Goal: Check status: Check status

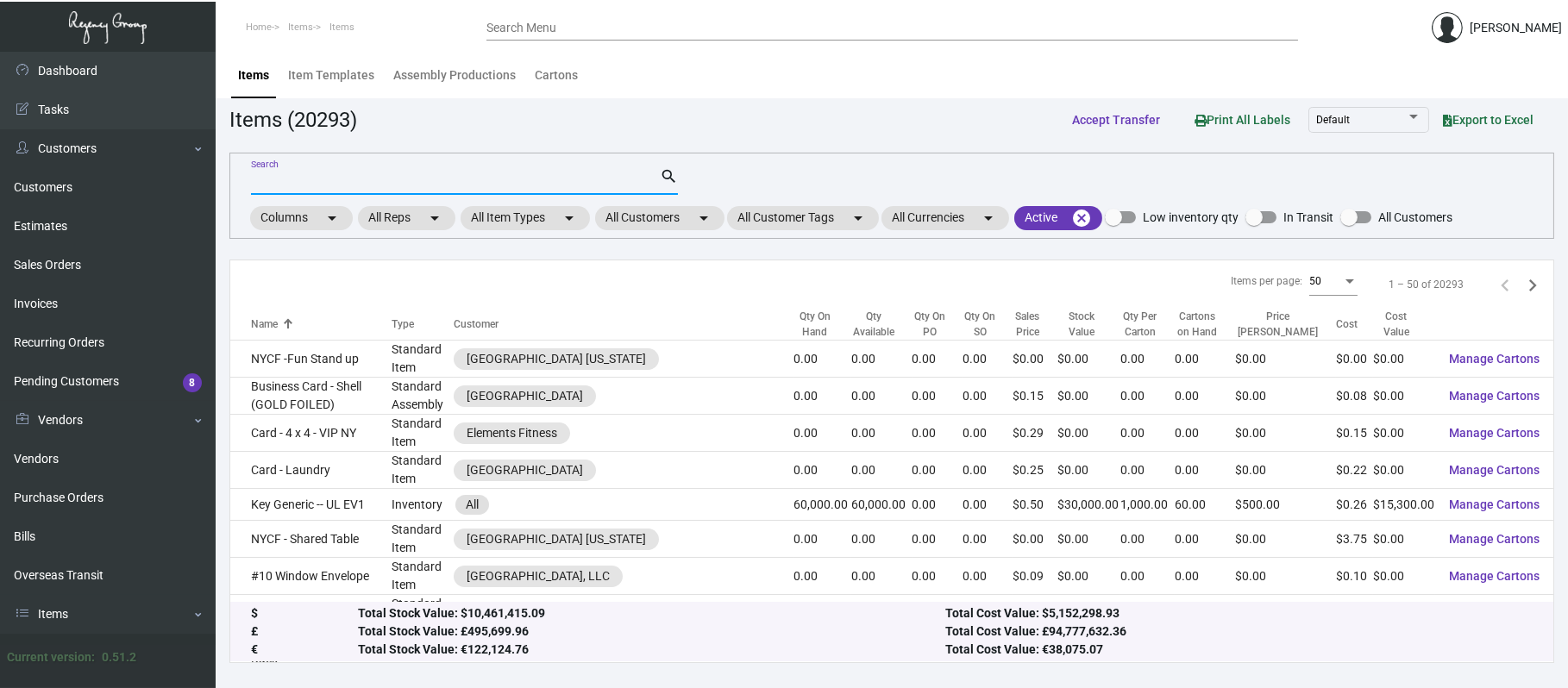
click at [575, 176] on input "Search" at bounding box center [456, 182] width 409 height 14
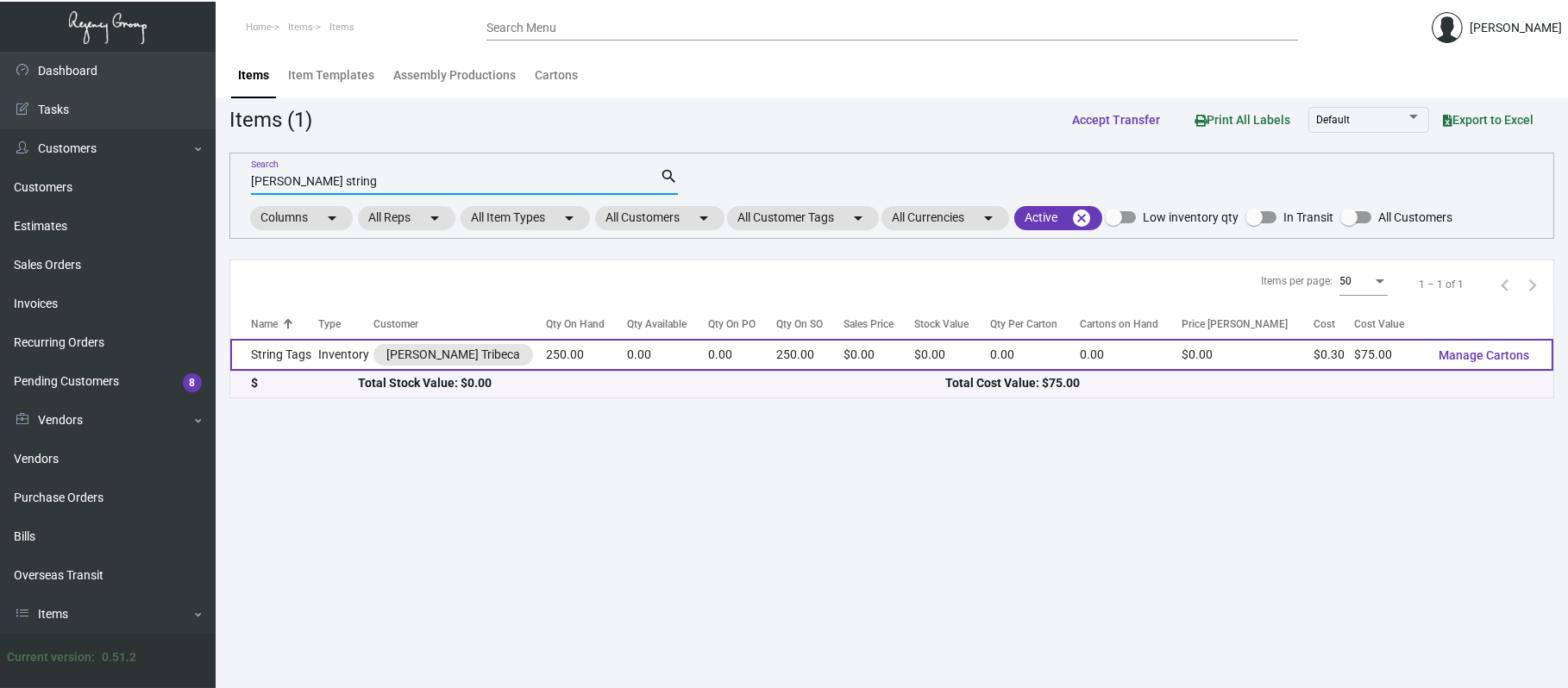
type input "[PERSON_NAME] string"
click at [296, 349] on td "String Tags" at bounding box center [274, 355] width 88 height 31
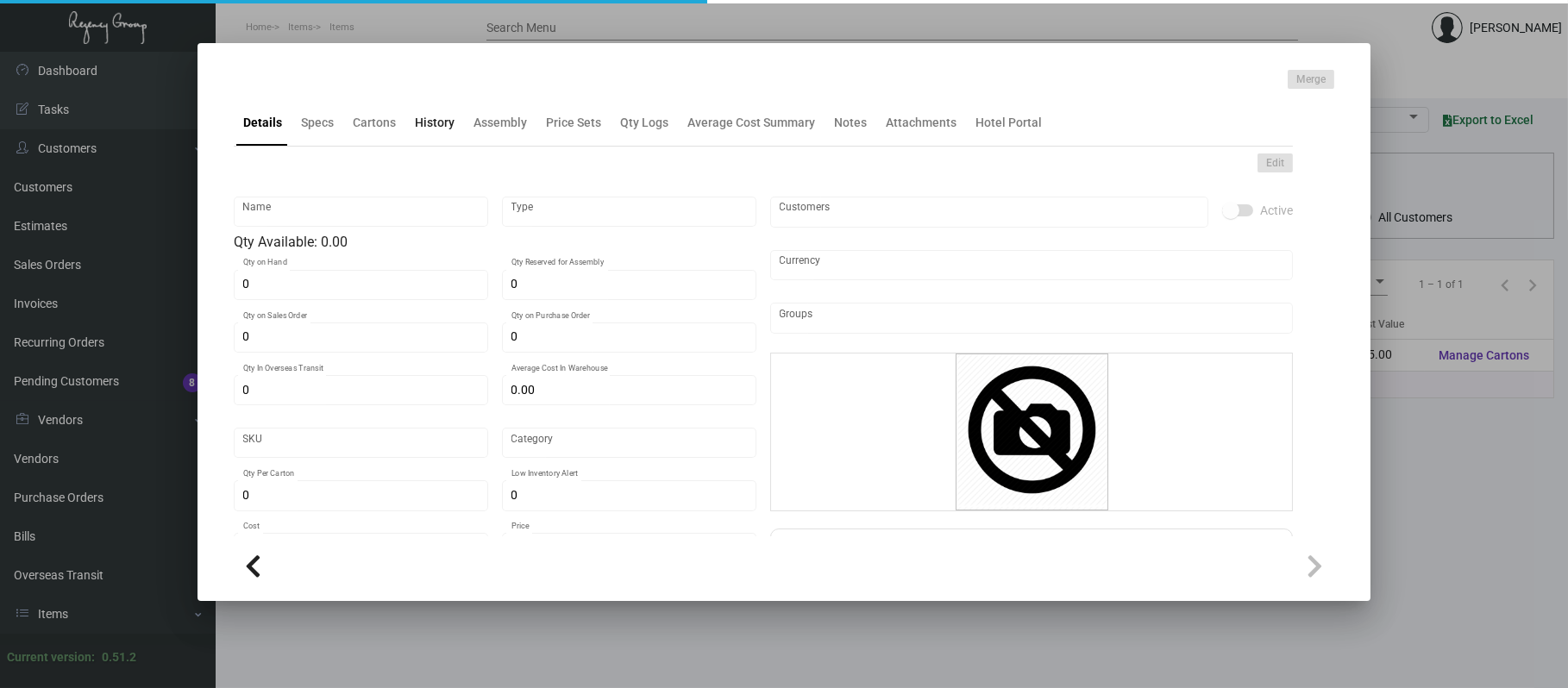
click at [434, 126] on div "History" at bounding box center [434, 122] width 39 height 18
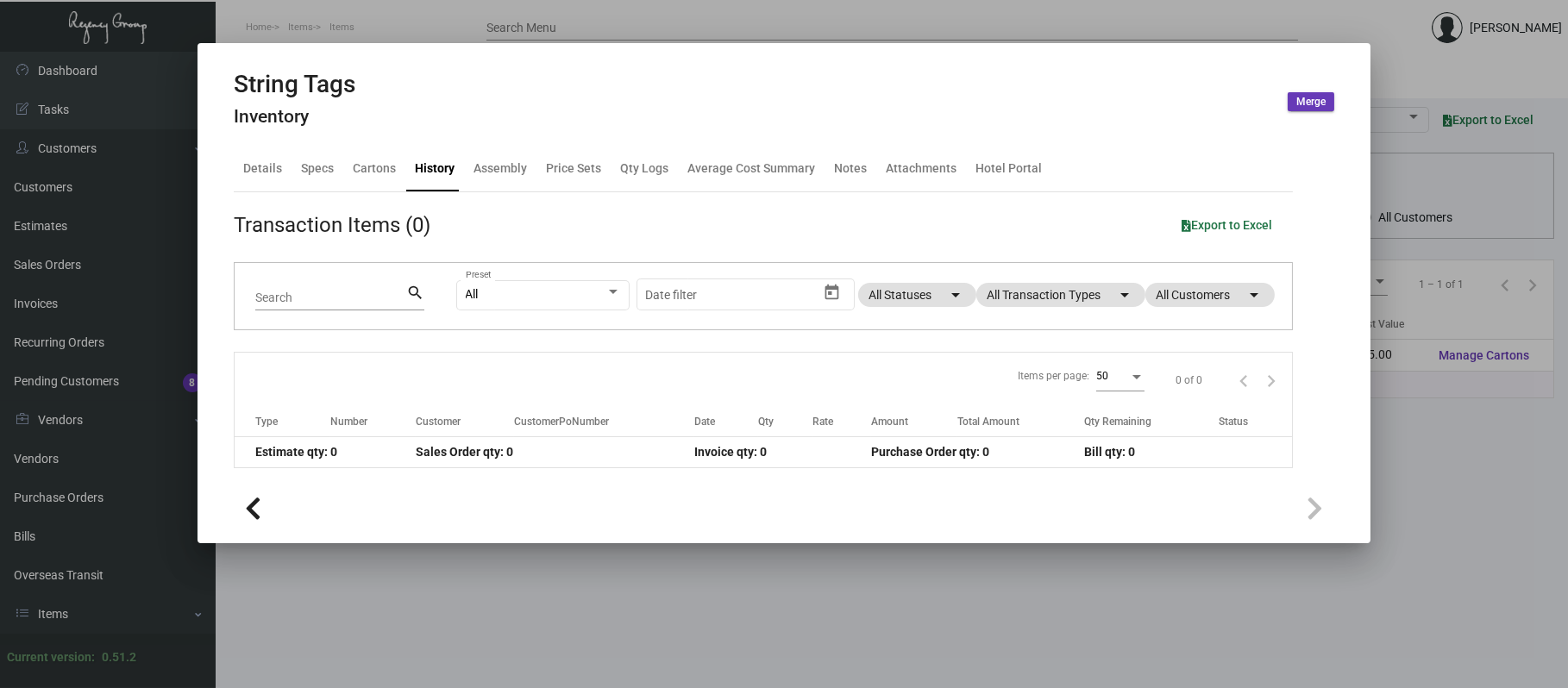
click at [1000, 247] on app-item-usage-history "Transaction Items (0) Export to Excel Search search All Preset Start date – Dat…" at bounding box center [763, 339] width 1059 height 259
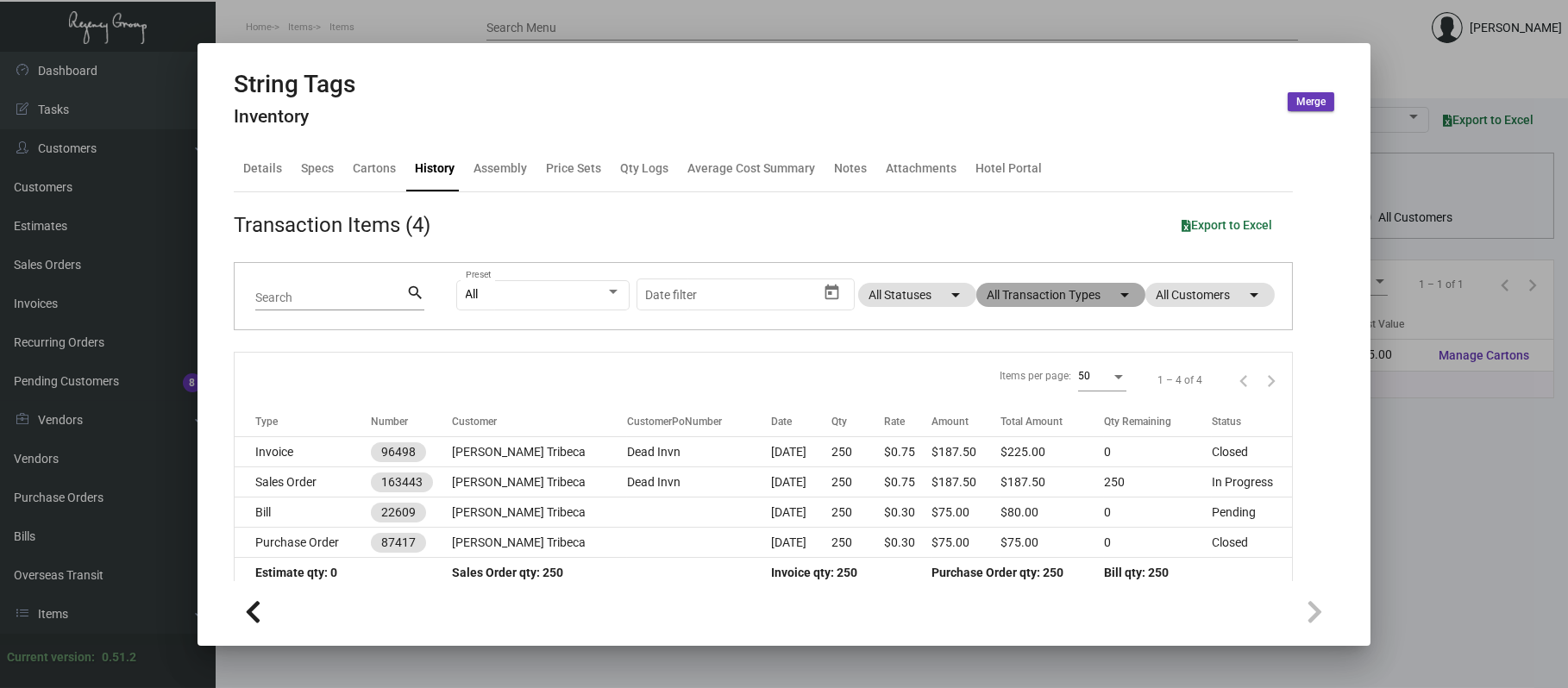
click at [1011, 290] on mat-chip "All Transaction Types arrow_drop_down" at bounding box center [1061, 295] width 169 height 24
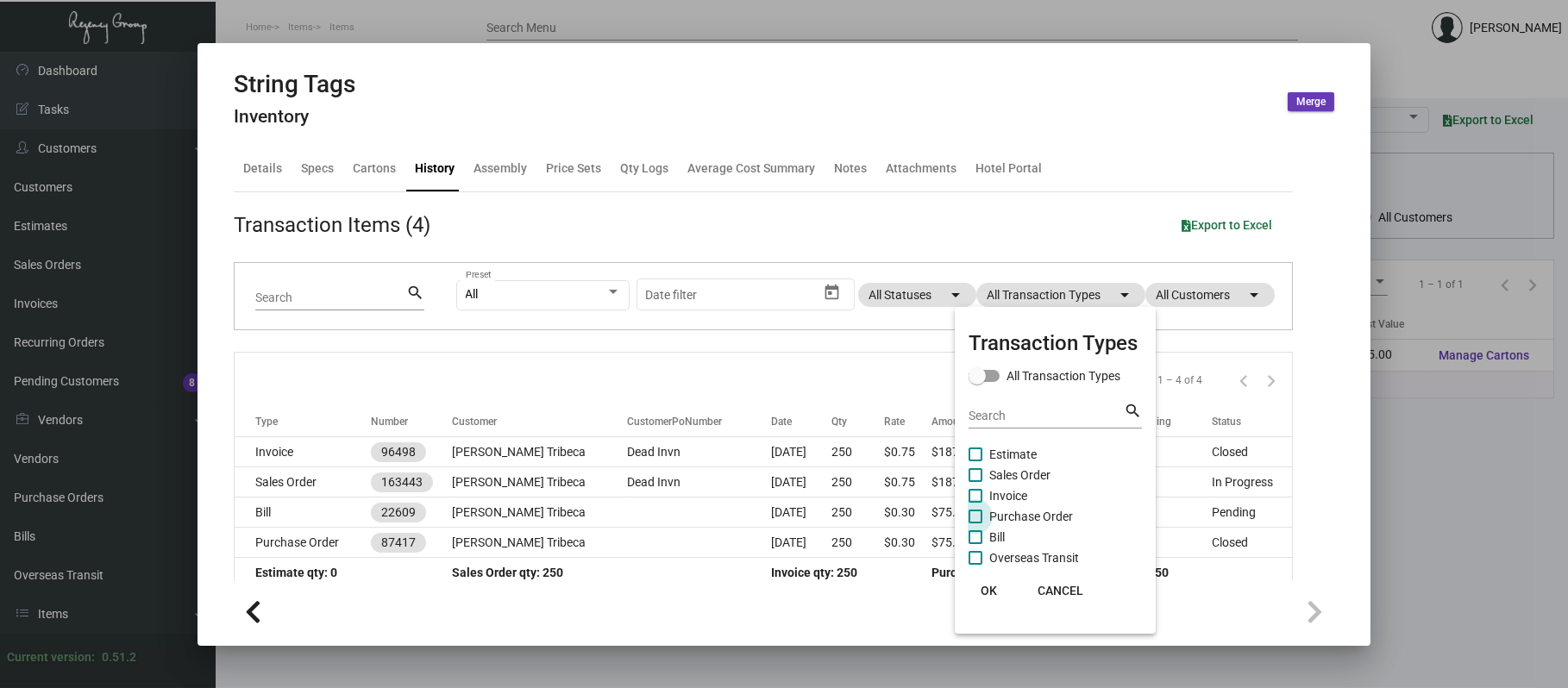
click at [1028, 516] on span "Purchase Order" at bounding box center [1031, 517] width 84 height 21
click at [976, 524] on input "Purchase Order" at bounding box center [975, 524] width 1 height 1
checkbox input "true"
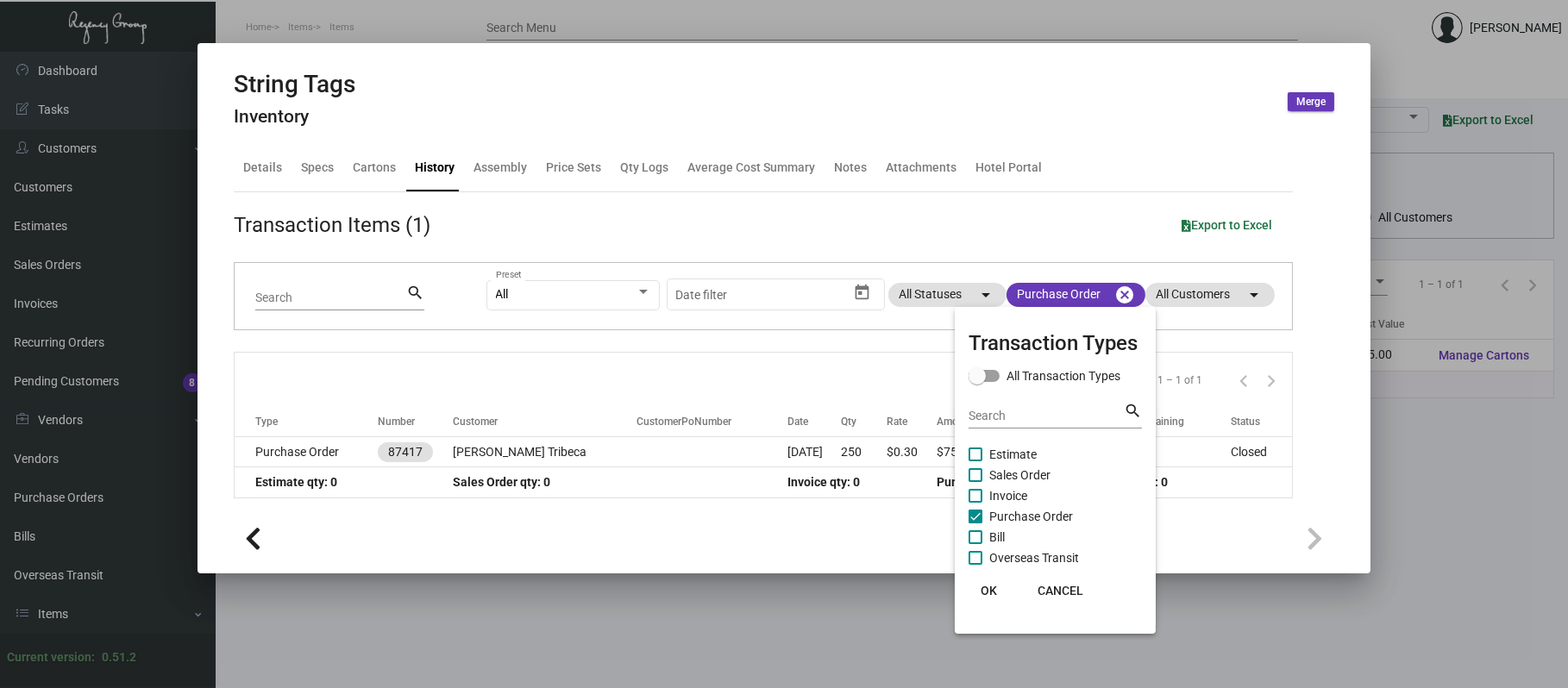
click at [647, 460] on div at bounding box center [784, 344] width 1568 height 688
click at [647, 460] on td at bounding box center [712, 452] width 151 height 31
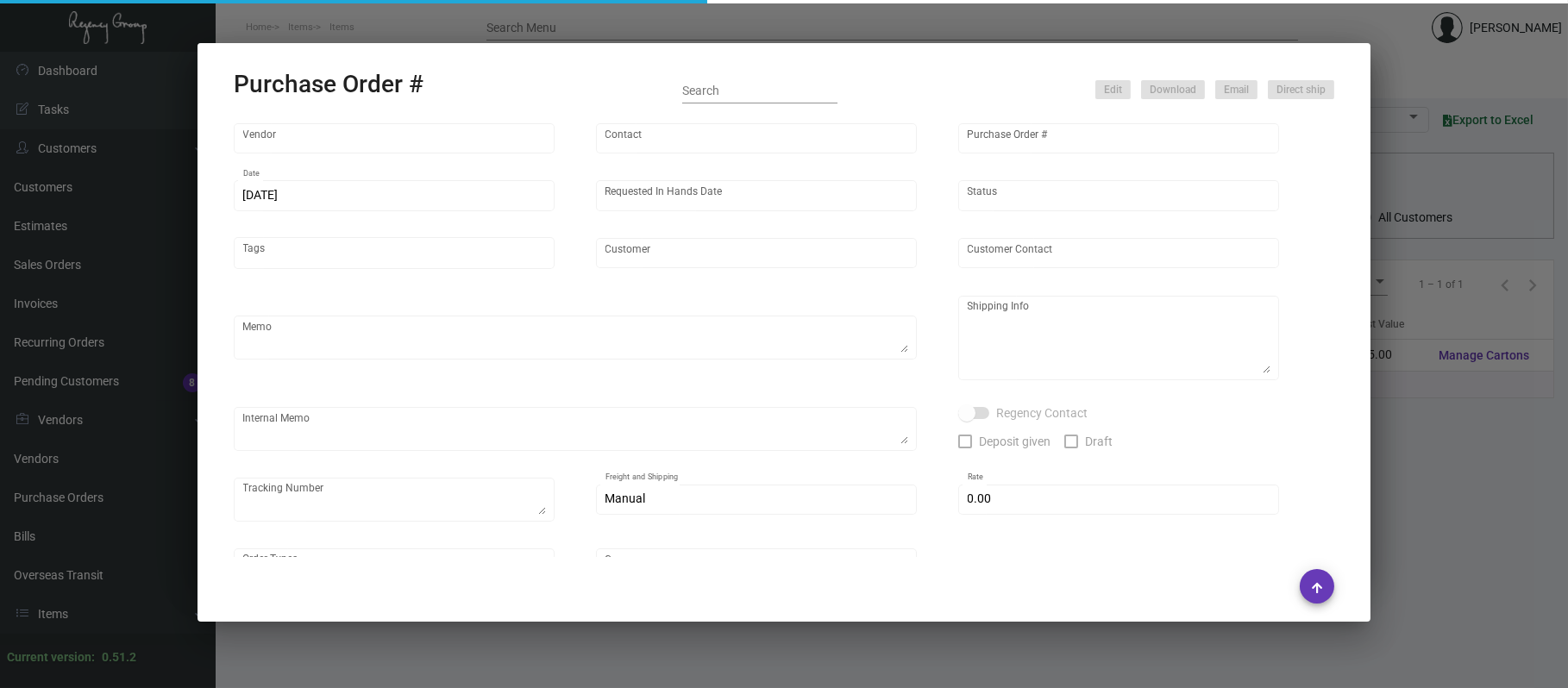
type input "[GEOGRAPHIC_DATA]"
type input "[PERSON_NAME]-Small"
type input "87417"
type input "[DATE]"
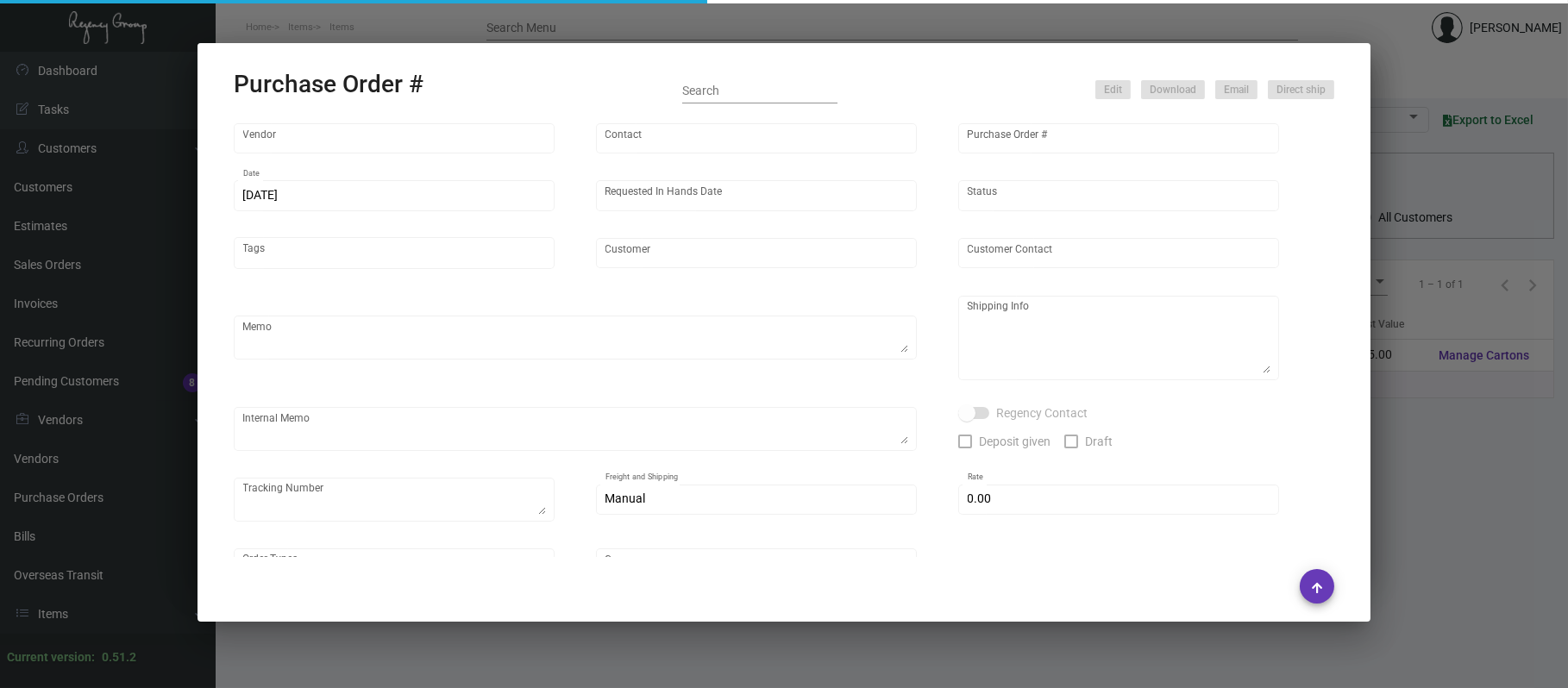
type input "[PERSON_NAME] Tribeca"
type textarea "Regency Group [GEOGRAPHIC_DATA] [STREET_ADDRESS][US_STATE]"
checkbox input "true"
type input "$ 0.00"
type input "United States Dollar $"
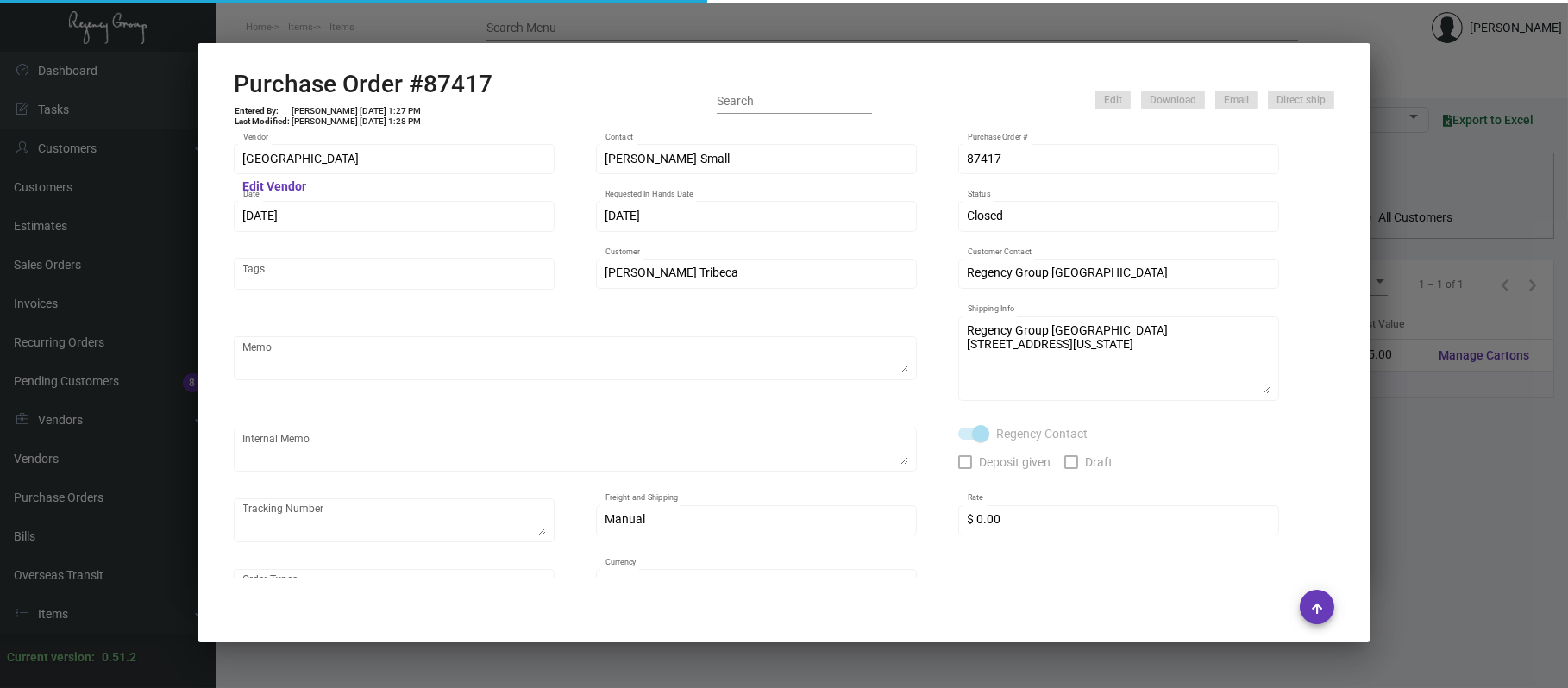
click at [272, 17] on div at bounding box center [784, 344] width 1568 height 688
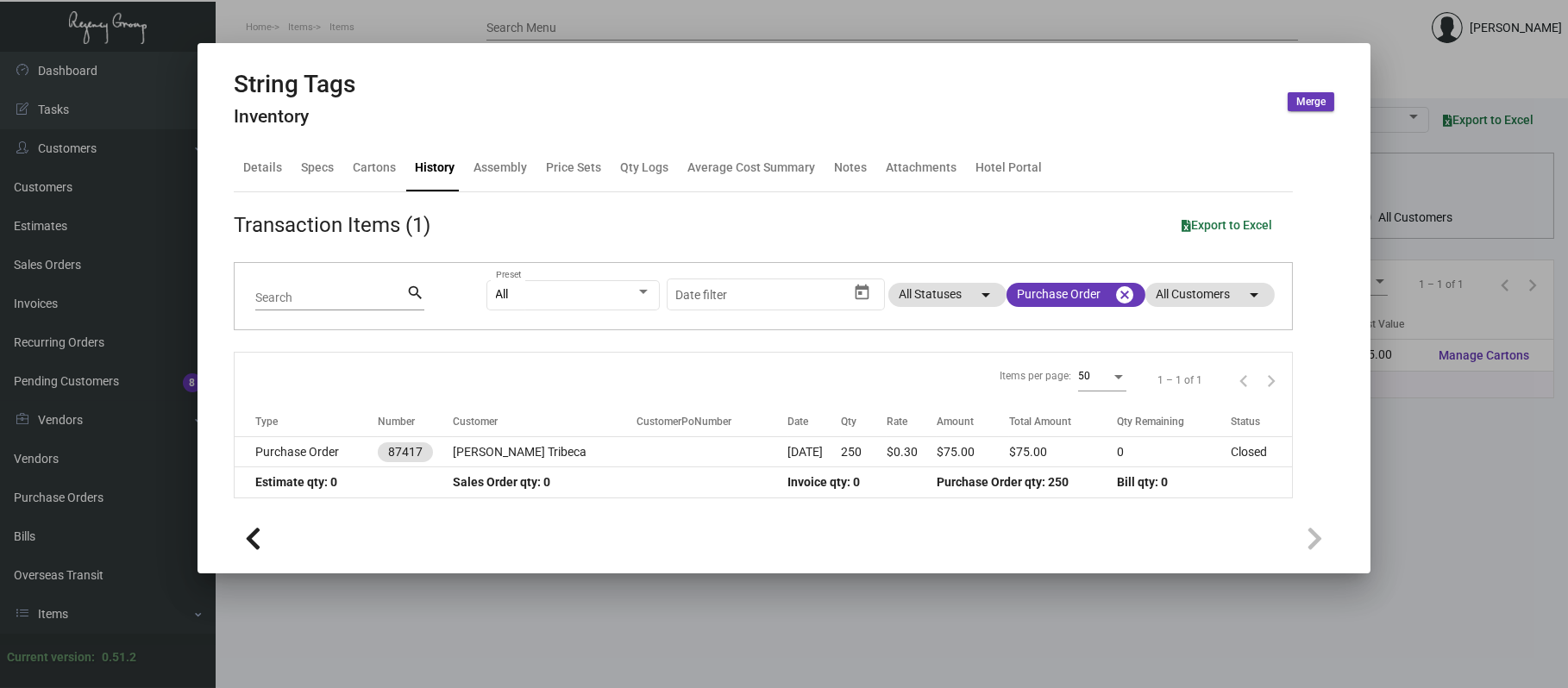
click at [383, 17] on div at bounding box center [784, 344] width 1568 height 688
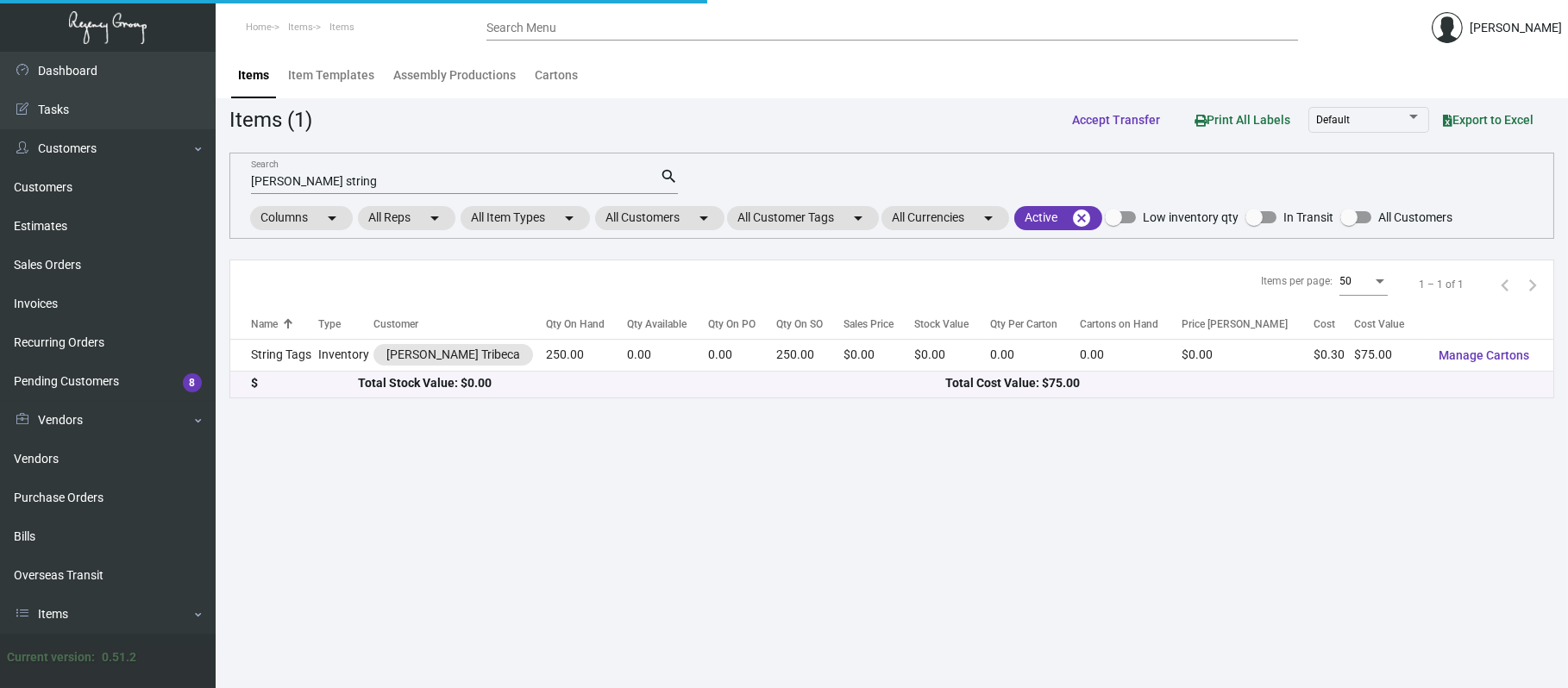
click at [383, 18] on ol "Home Items Items" at bounding box center [352, 28] width 271 height 44
click at [352, 175] on input "[PERSON_NAME] string" at bounding box center [456, 182] width 409 height 14
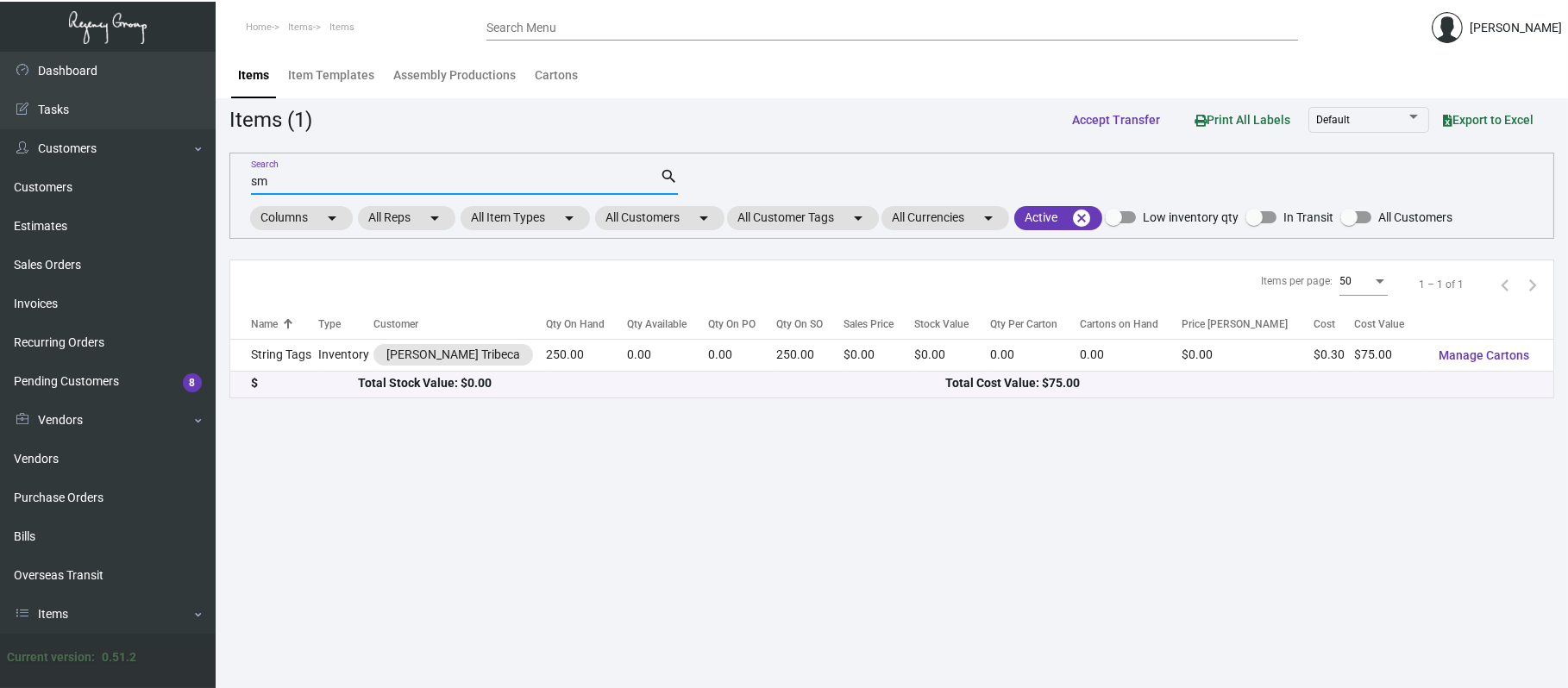
type input "s"
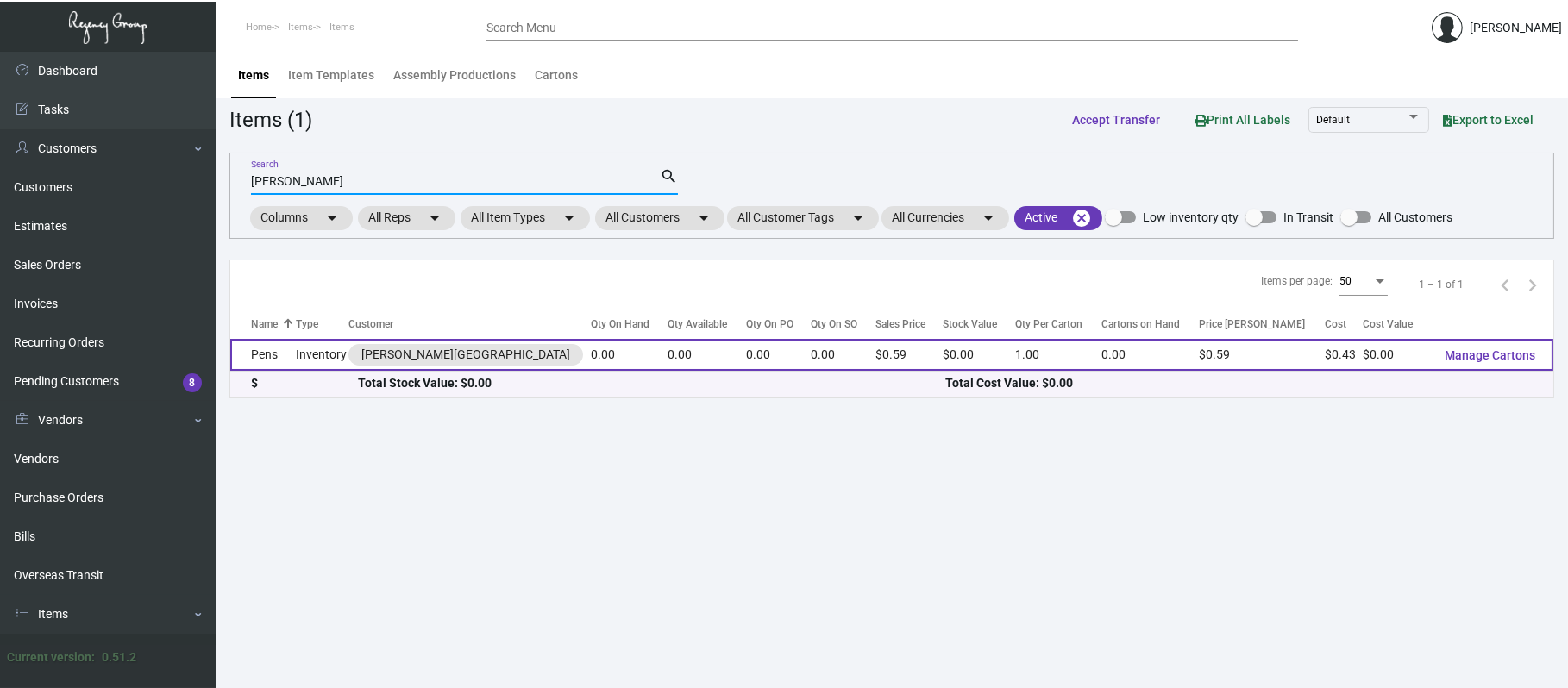
type input "[PERSON_NAME]"
click at [266, 354] on td "Pens" at bounding box center [262, 355] width 66 height 31
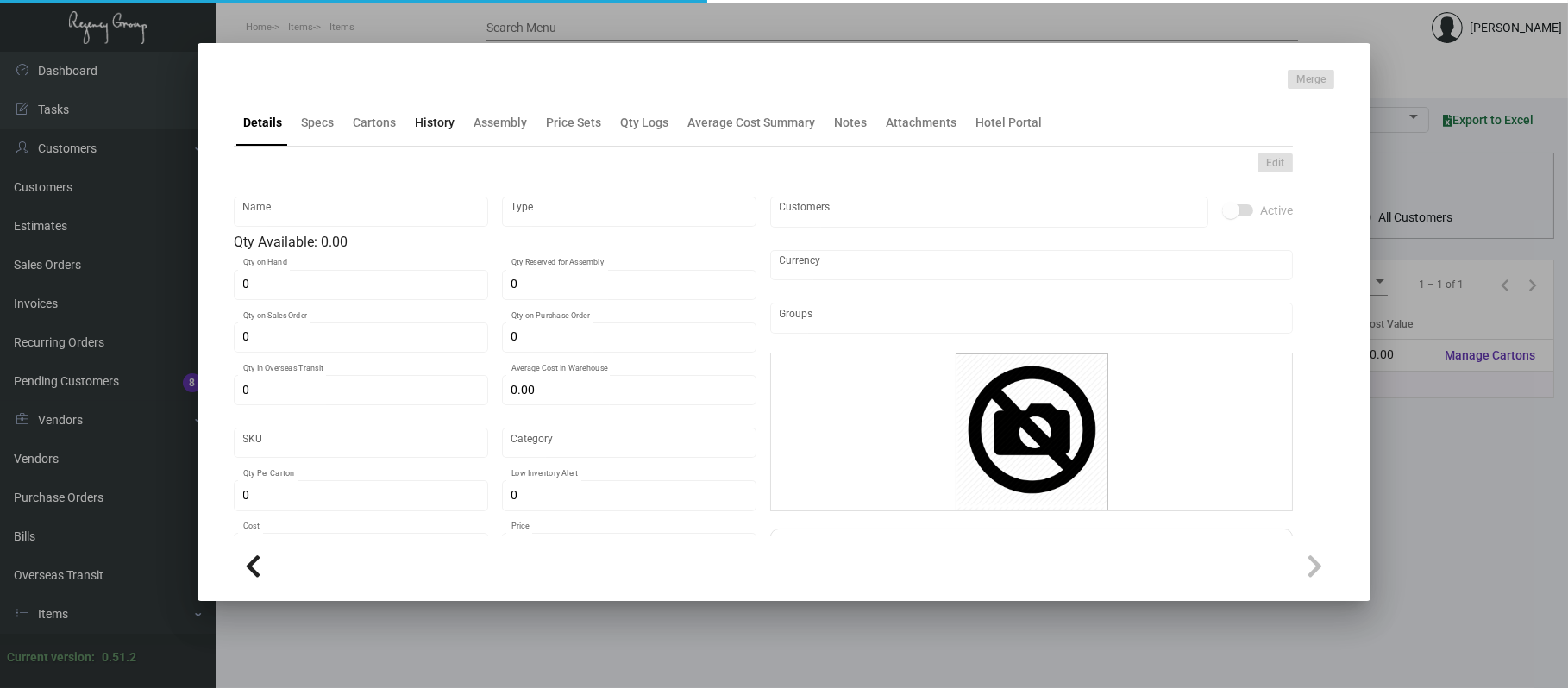
click at [423, 131] on div "History" at bounding box center [435, 122] width 53 height 41
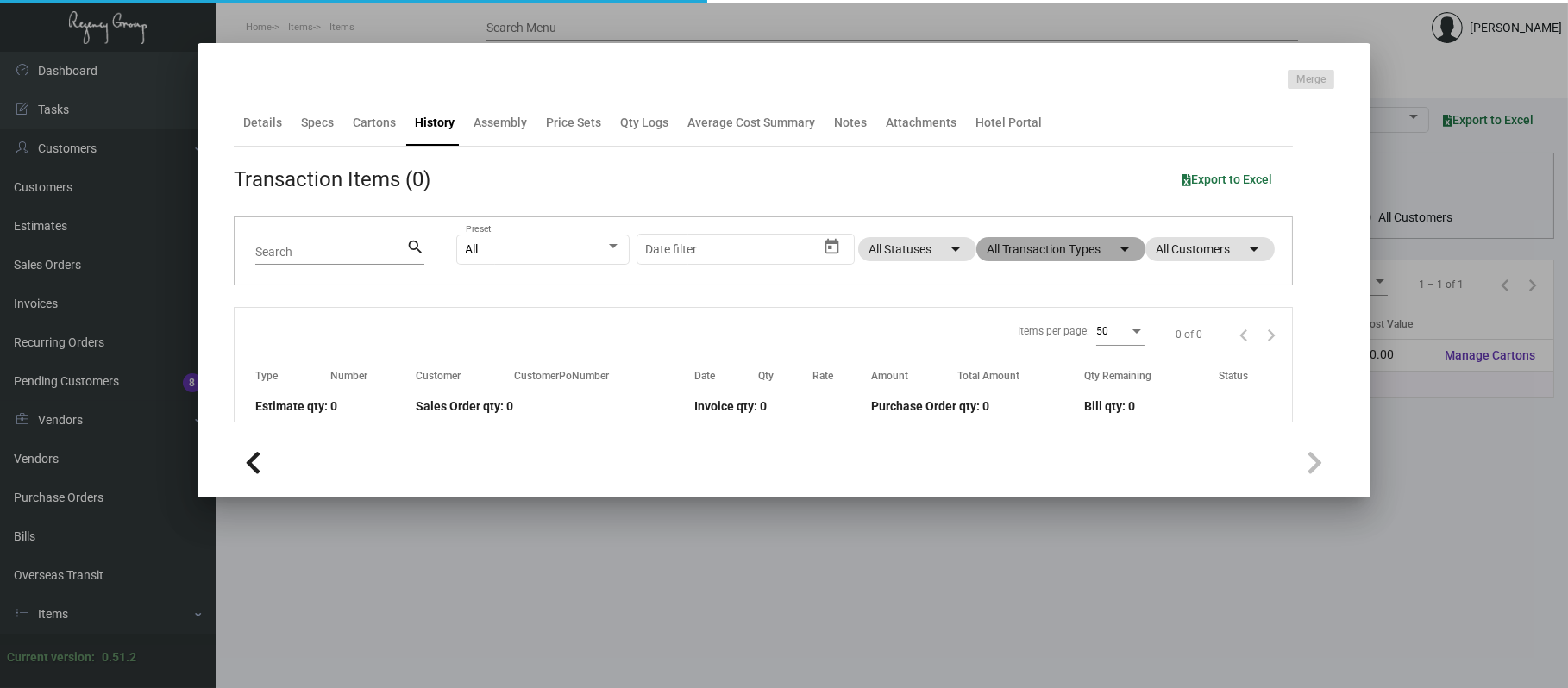
click at [1013, 247] on mat-chip "All Transaction Types arrow_drop_down" at bounding box center [1061, 249] width 169 height 24
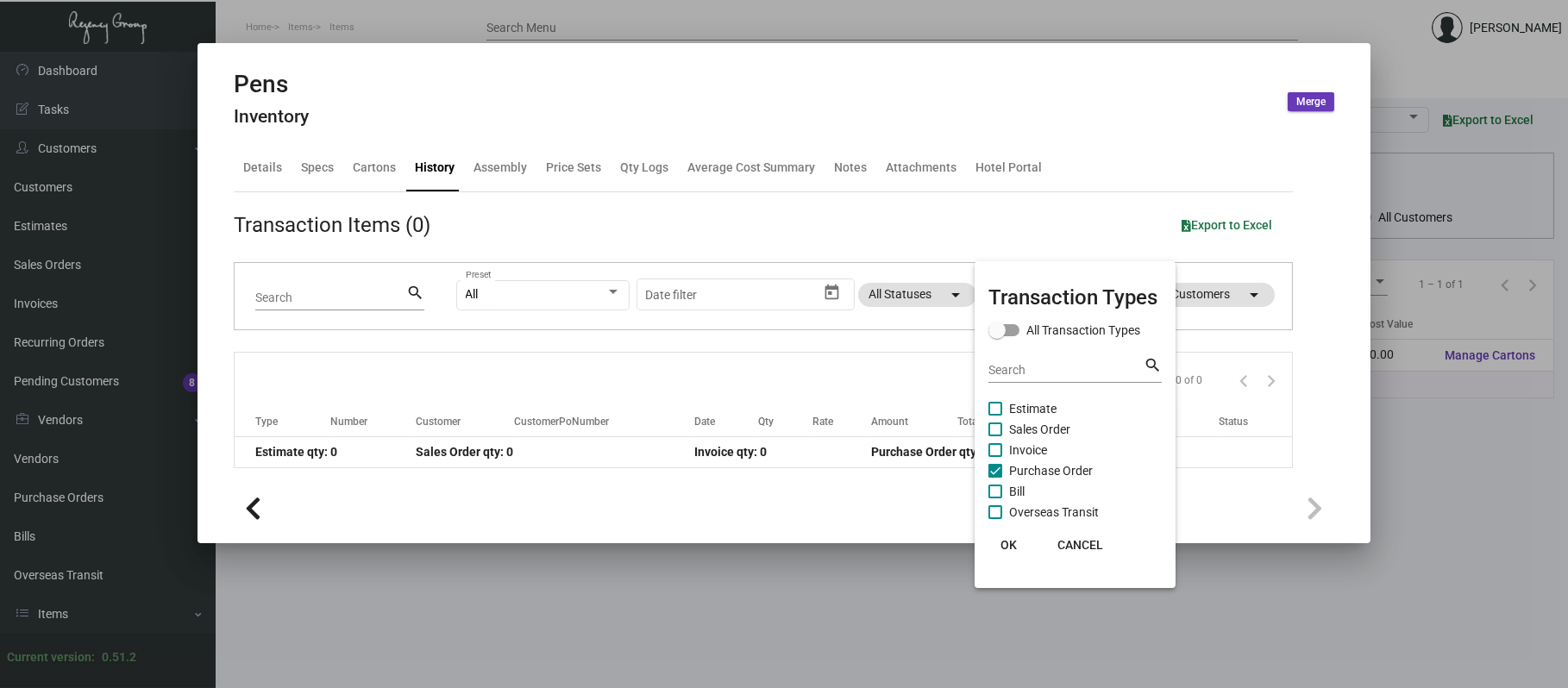
click at [1050, 472] on span "Purchase Order" at bounding box center [1051, 471] width 84 height 21
click at [995, 477] on input "Purchase Order" at bounding box center [994, 477] width 1 height 1
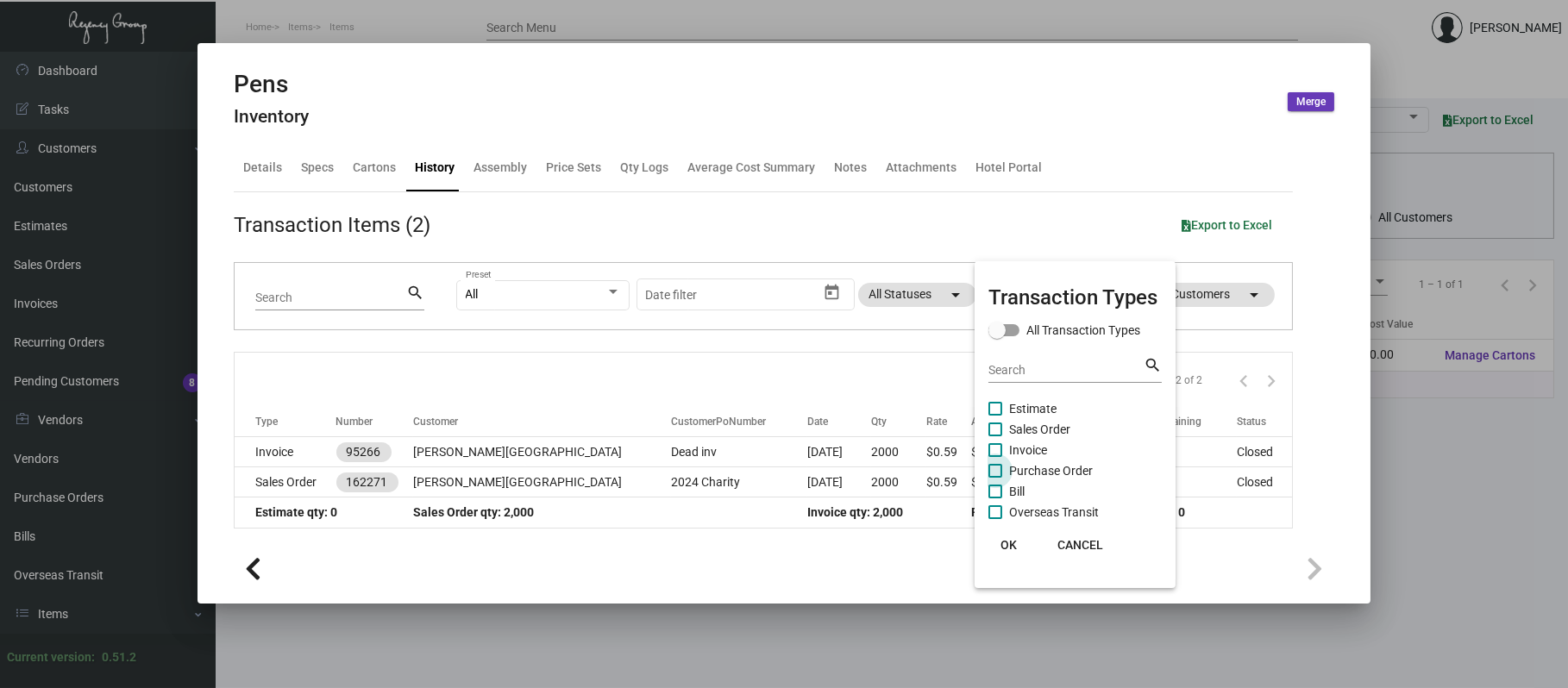
click at [1050, 469] on span "Purchase Order" at bounding box center [1051, 471] width 84 height 21
click at [995, 477] on input "Purchase Order" at bounding box center [994, 477] width 1 height 1
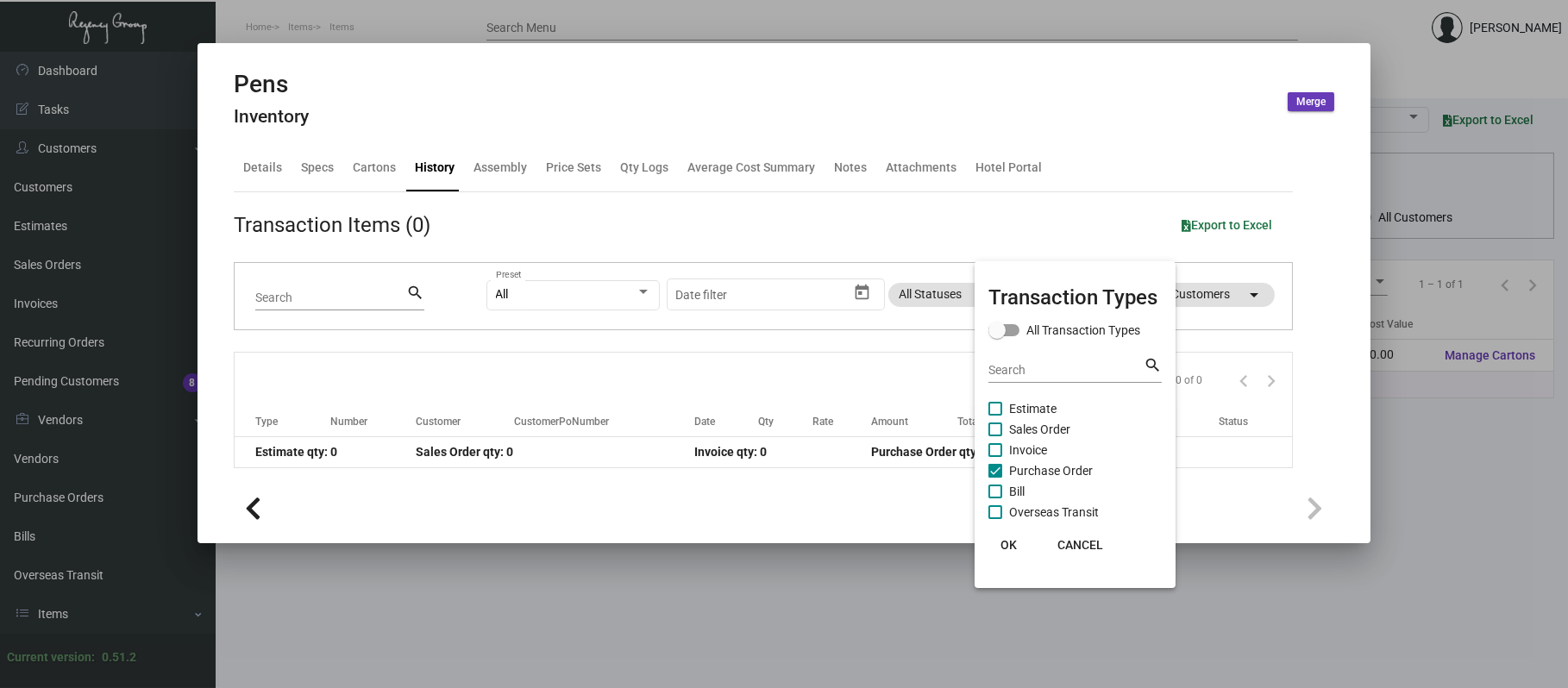
click at [1056, 469] on span "Purchase Order" at bounding box center [1051, 471] width 84 height 21
click at [995, 477] on input "Purchase Order" at bounding box center [994, 477] width 1 height 1
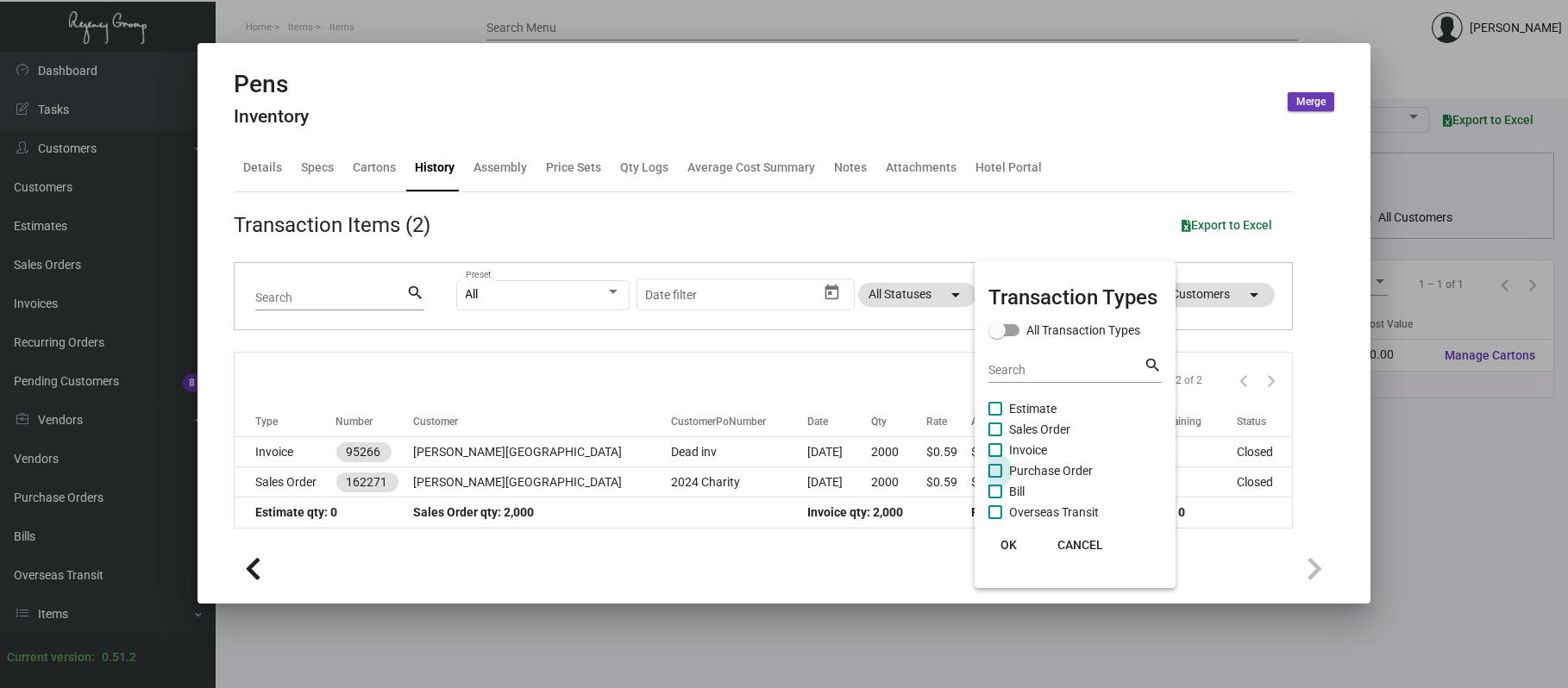
click at [1070, 465] on span "Purchase Order" at bounding box center [1051, 471] width 84 height 21
click at [995, 477] on input "Purchase Order" at bounding box center [994, 477] width 1 height 1
checkbox input "true"
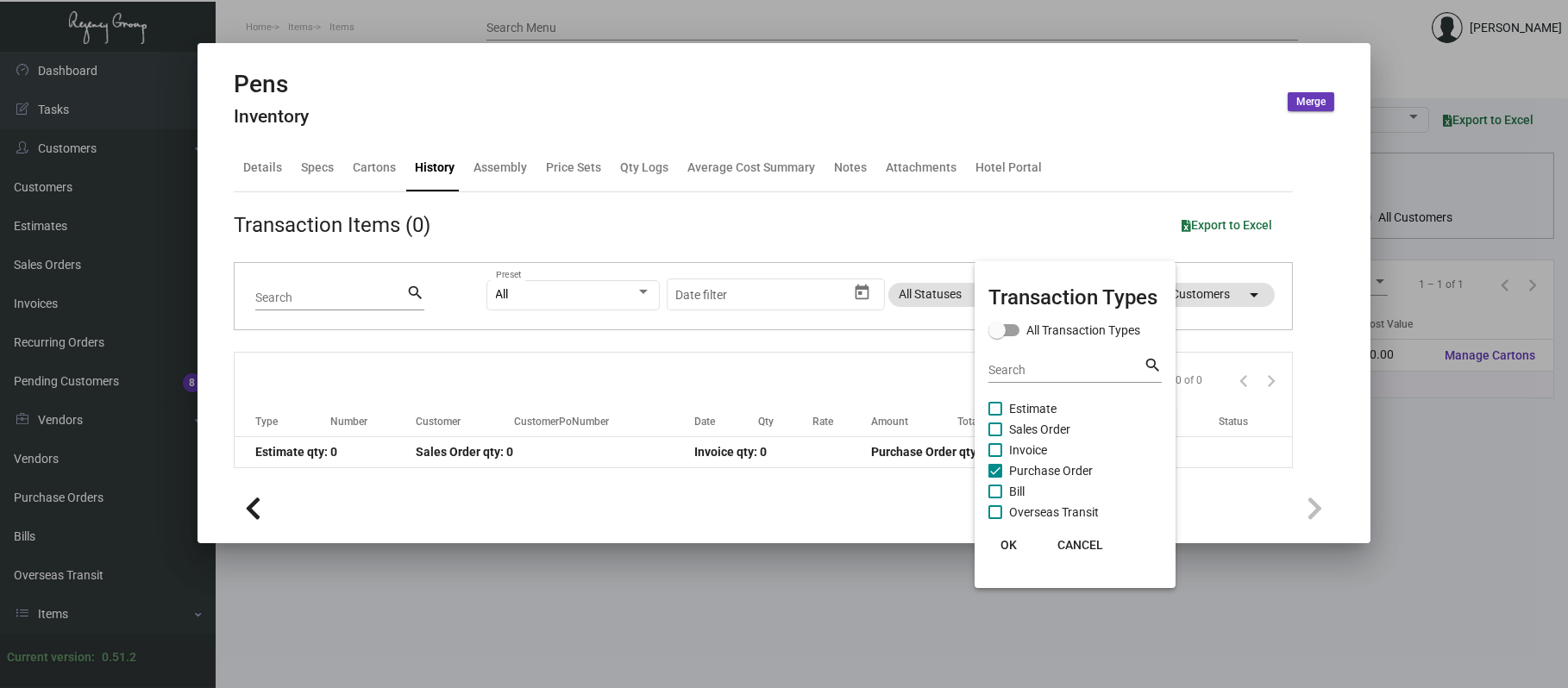
click at [867, 227] on div at bounding box center [784, 344] width 1568 height 688
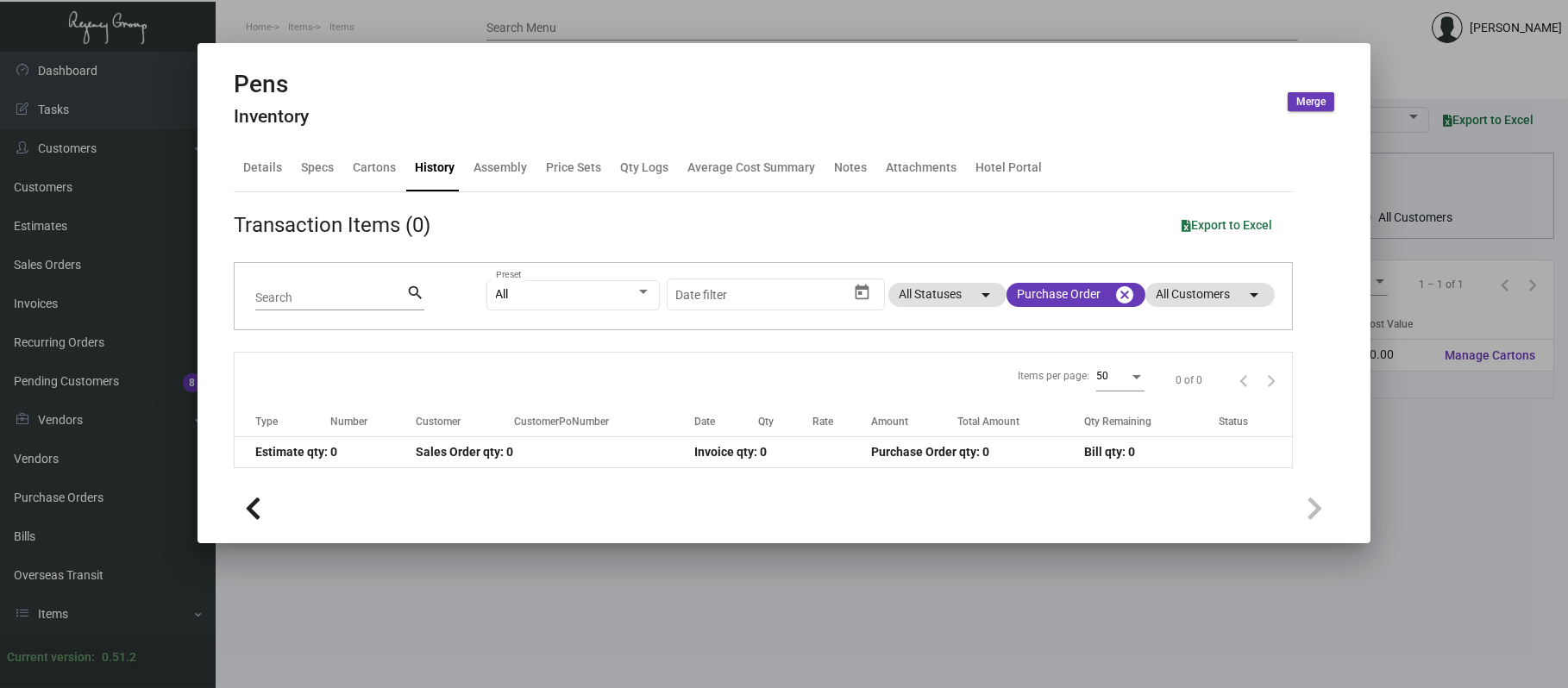
click at [802, 32] on div at bounding box center [784, 344] width 1568 height 688
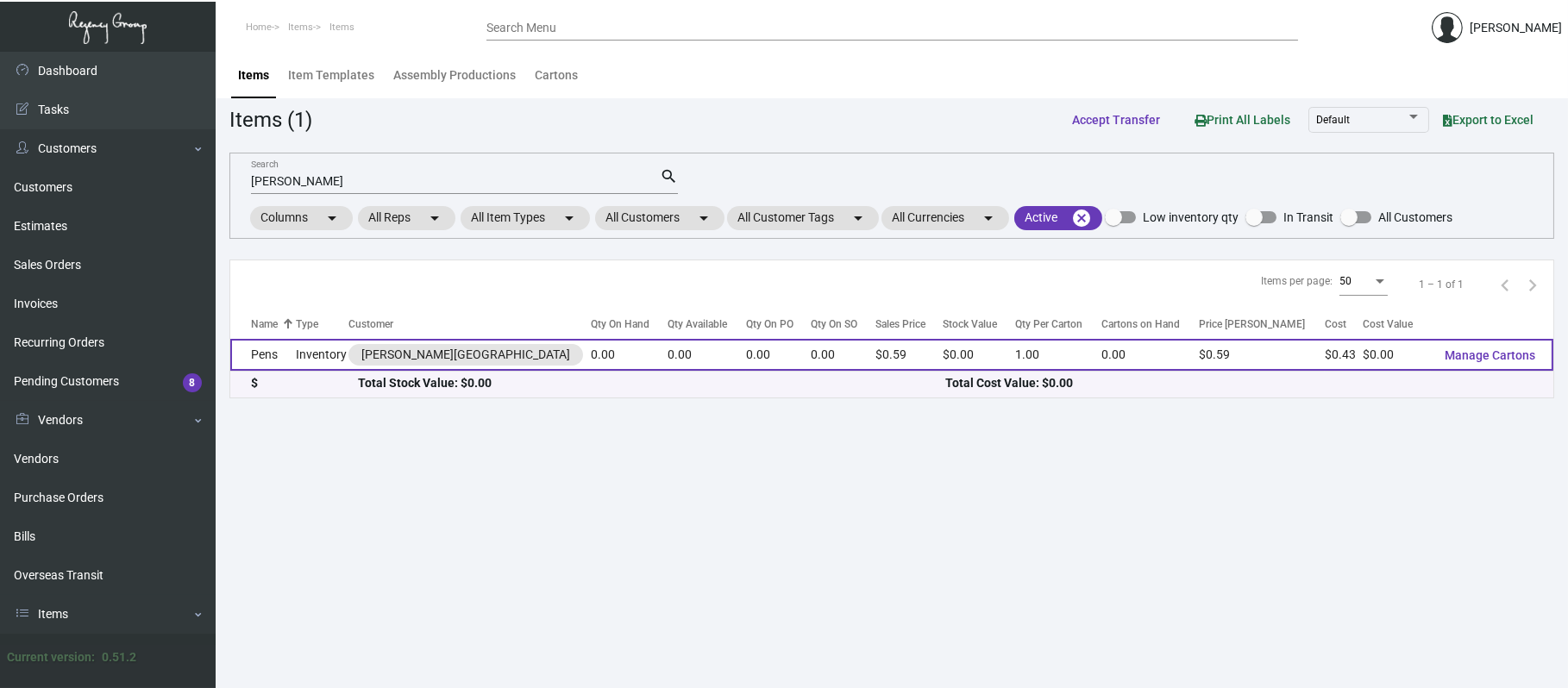
click at [273, 351] on td "Pens" at bounding box center [262, 355] width 66 height 31
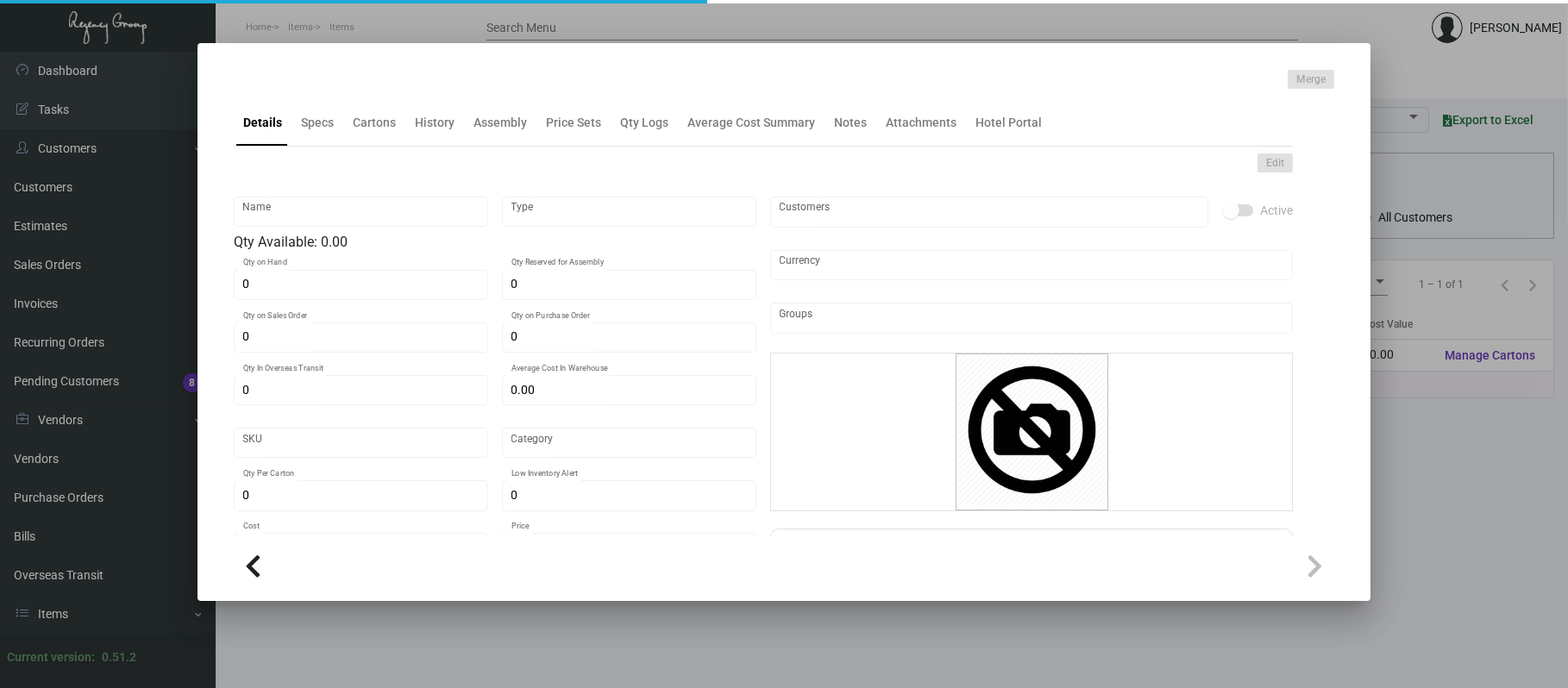
type input "Pens"
type input "Inventory"
type input "$ 0.00"
type input "3339"
type input "Standard"
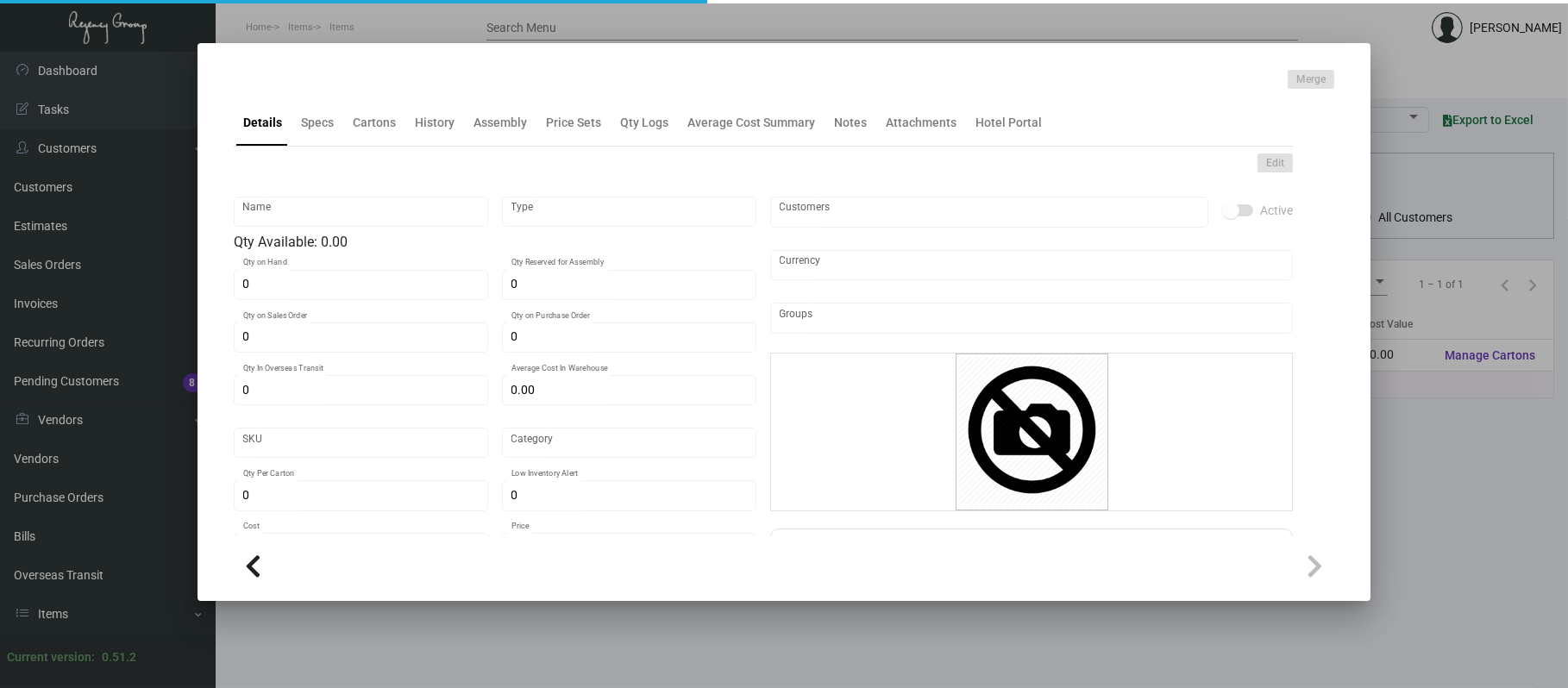
type input "1"
type input "$ 0.43"
type input "$ 0.59"
type textarea "Pens: Gun metal twist pen, custom logo imprinted."
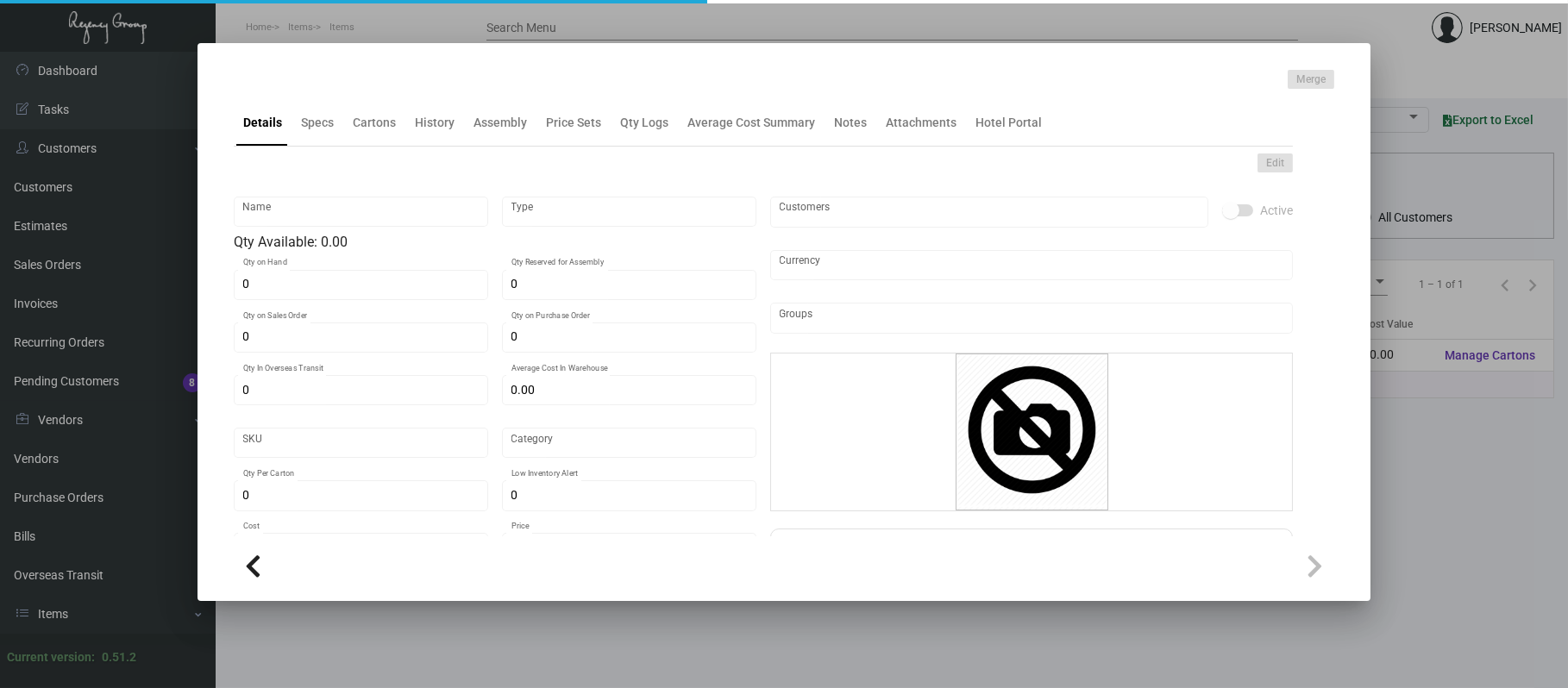
checkbox input "true"
type input "United States Dollar $"
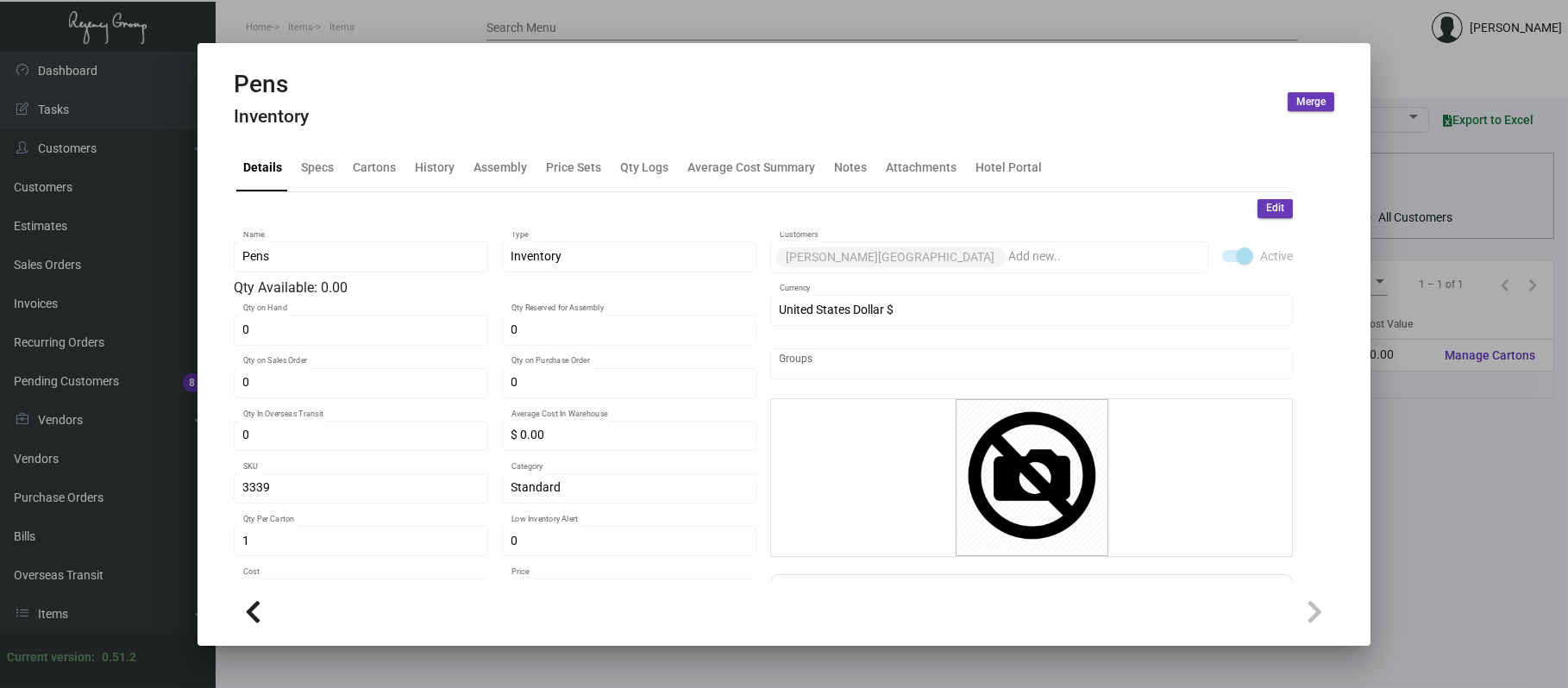
click at [367, 20] on div at bounding box center [784, 344] width 1568 height 688
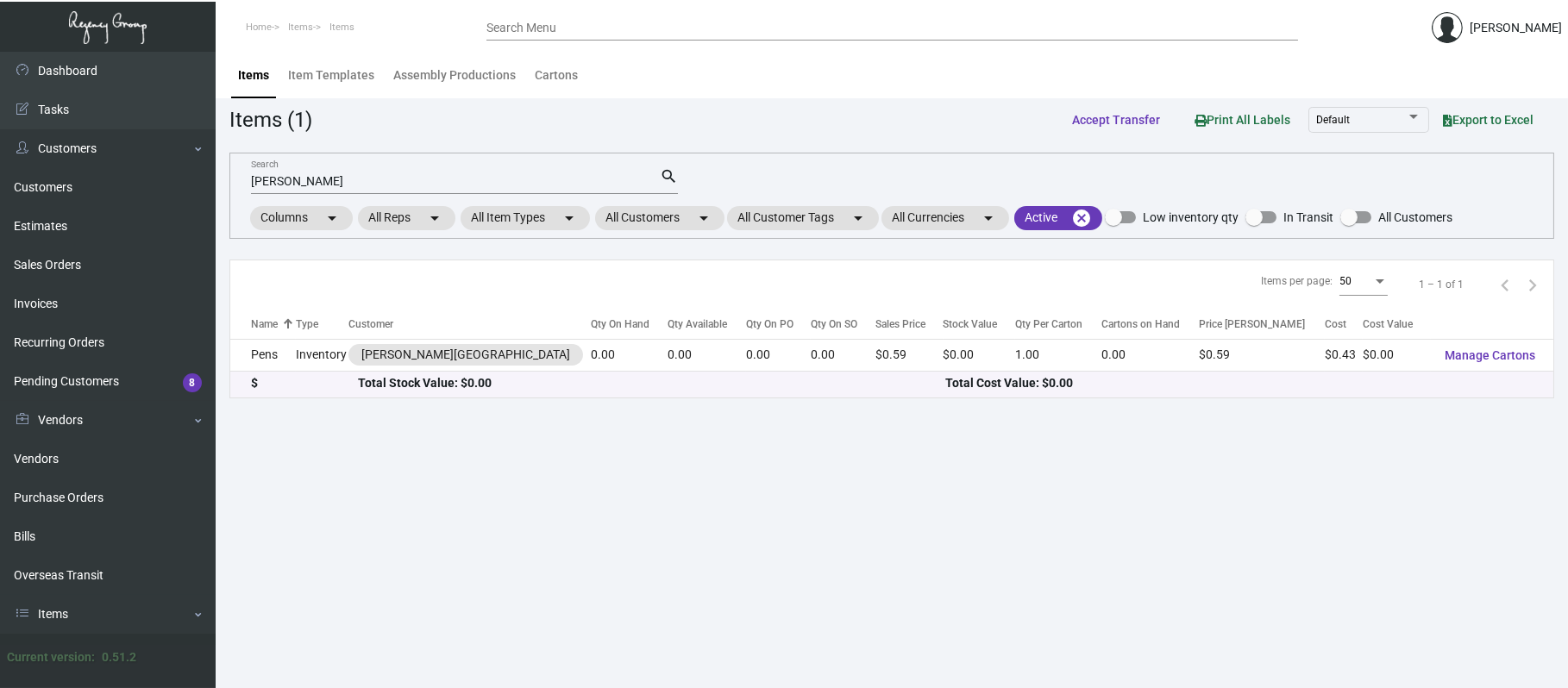
click at [340, 182] on input "[PERSON_NAME]" at bounding box center [456, 182] width 409 height 14
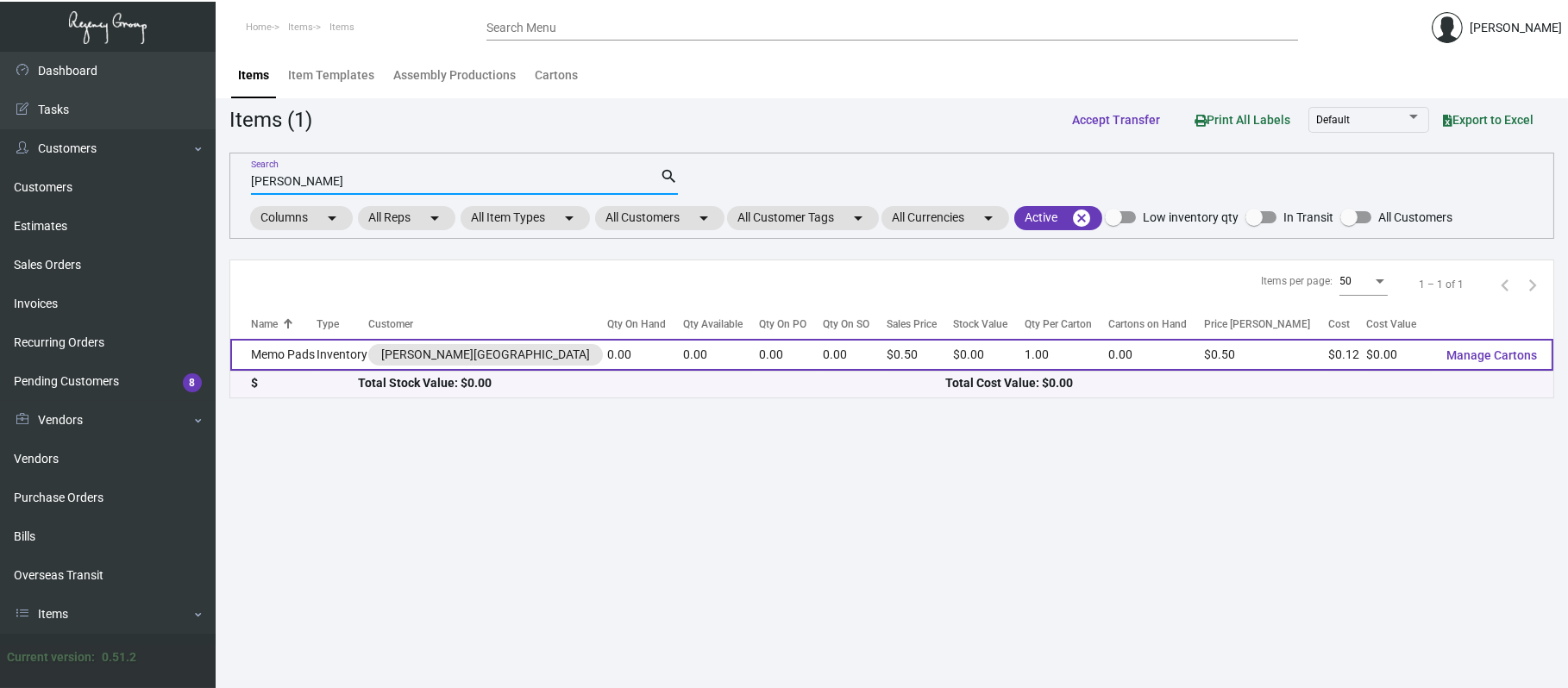
type input "[PERSON_NAME]"
click at [283, 353] on td "Memo Pads" at bounding box center [273, 355] width 87 height 31
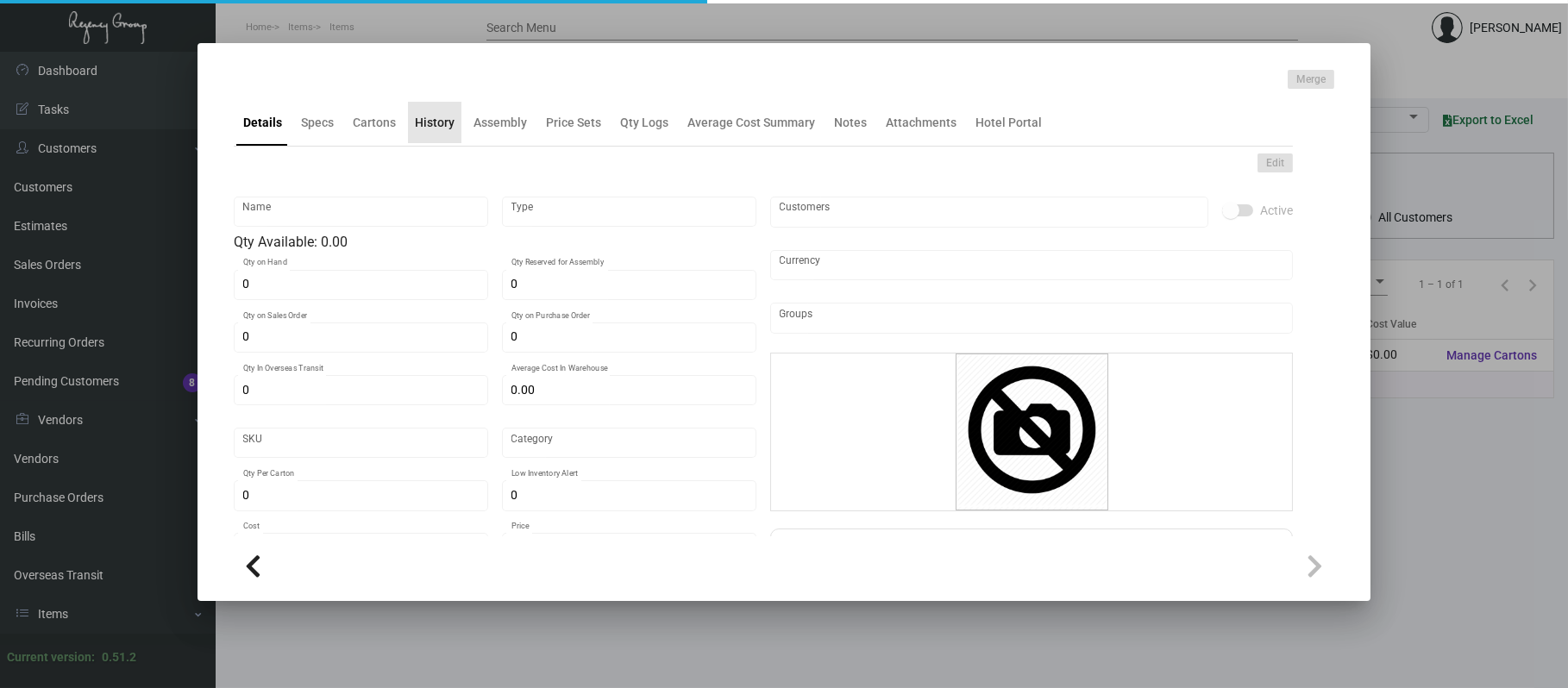
click at [439, 124] on div "History" at bounding box center [434, 122] width 39 height 18
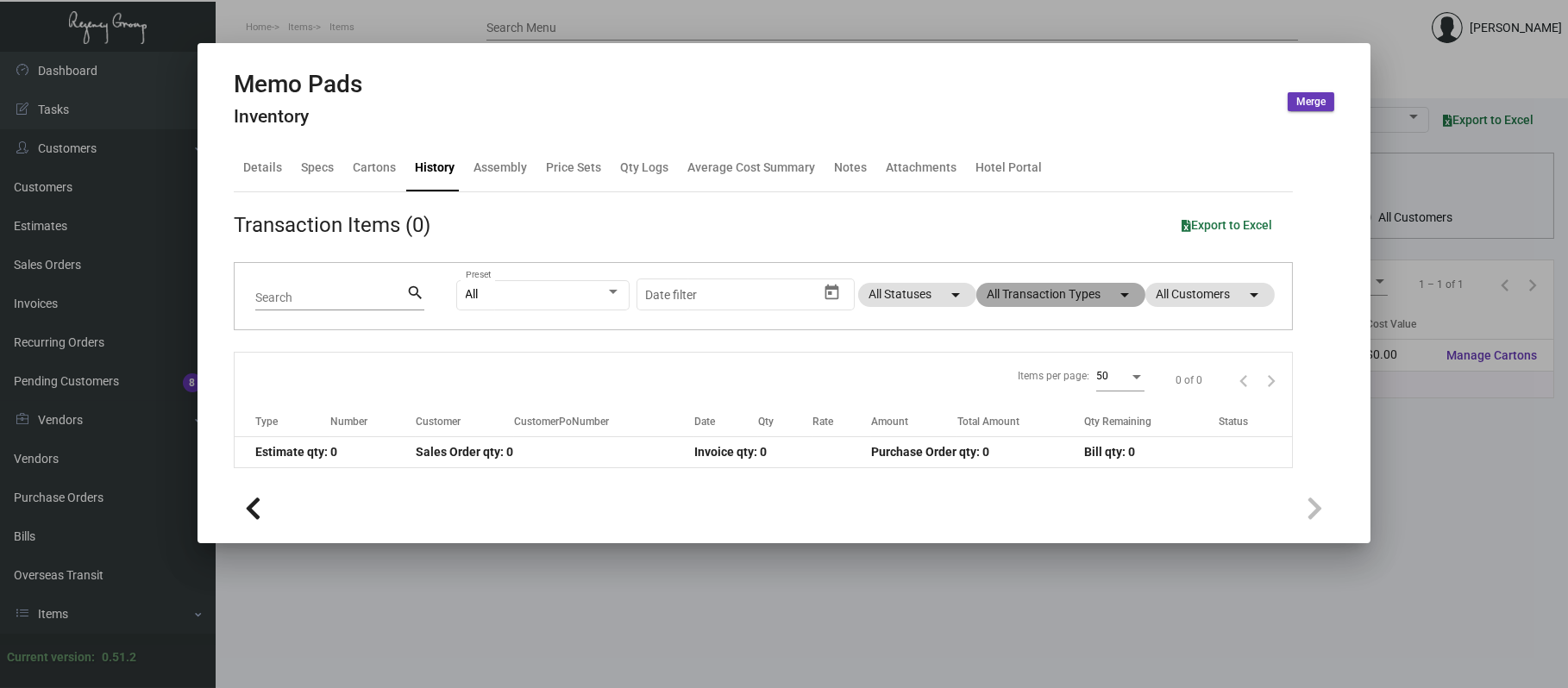
click at [1044, 302] on mat-chip "All Transaction Types arrow_drop_down" at bounding box center [1061, 295] width 169 height 24
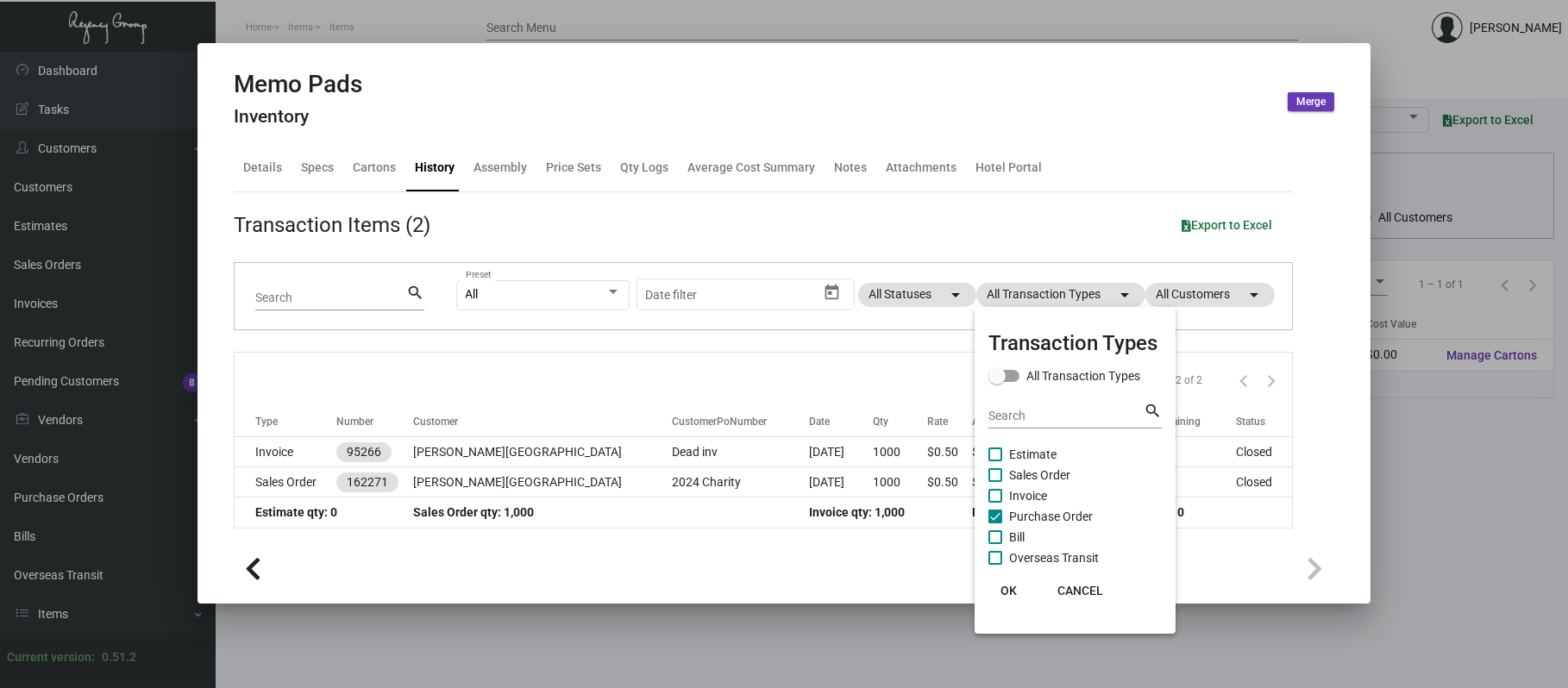
click at [1041, 514] on span "Purchase Order" at bounding box center [1051, 517] width 84 height 21
click at [995, 524] on input "Purchase Order" at bounding box center [994, 524] width 1 height 1
click at [1040, 511] on span "Purchase Order" at bounding box center [1051, 517] width 84 height 21
click at [995, 524] on input "Purchase Order" at bounding box center [994, 524] width 1 height 1
checkbox input "true"
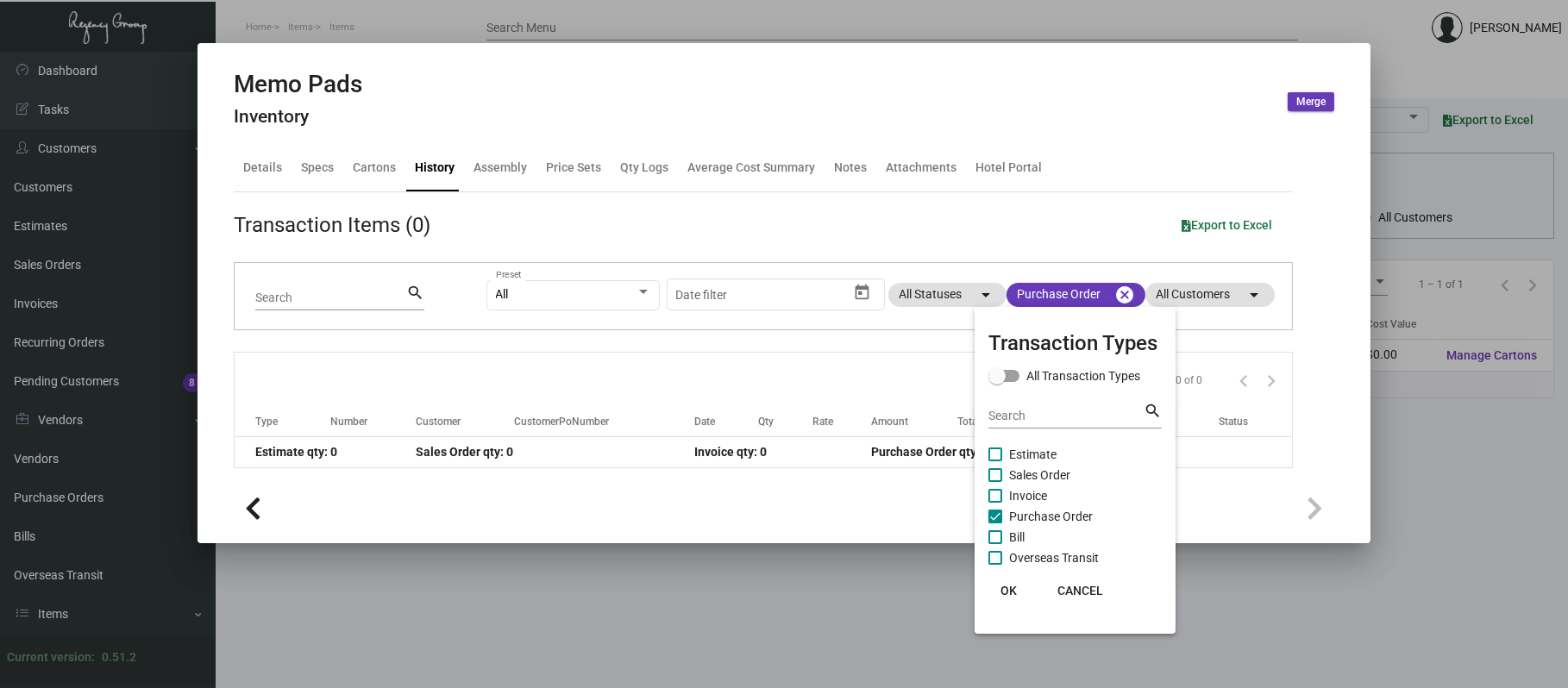
click at [589, 380] on div at bounding box center [784, 344] width 1568 height 688
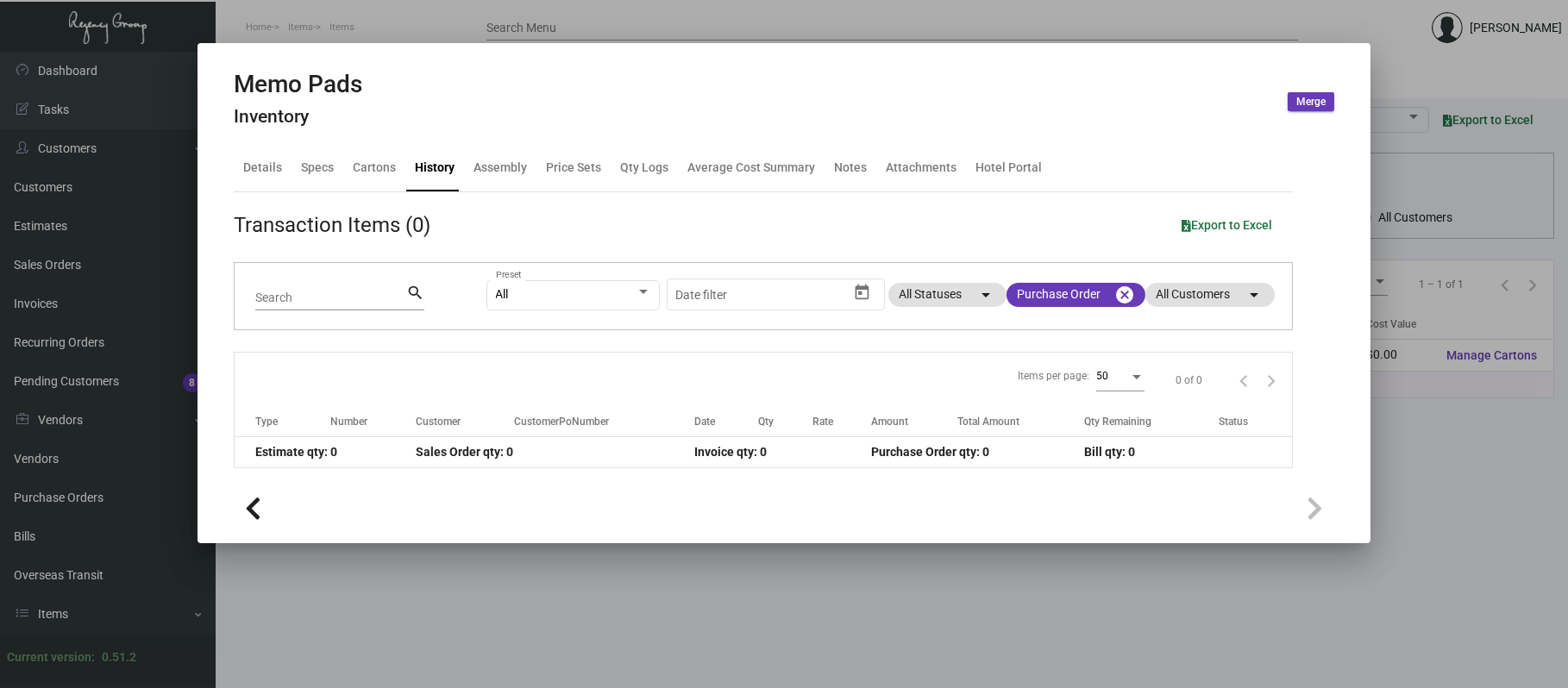
click at [986, 15] on div at bounding box center [784, 344] width 1568 height 688
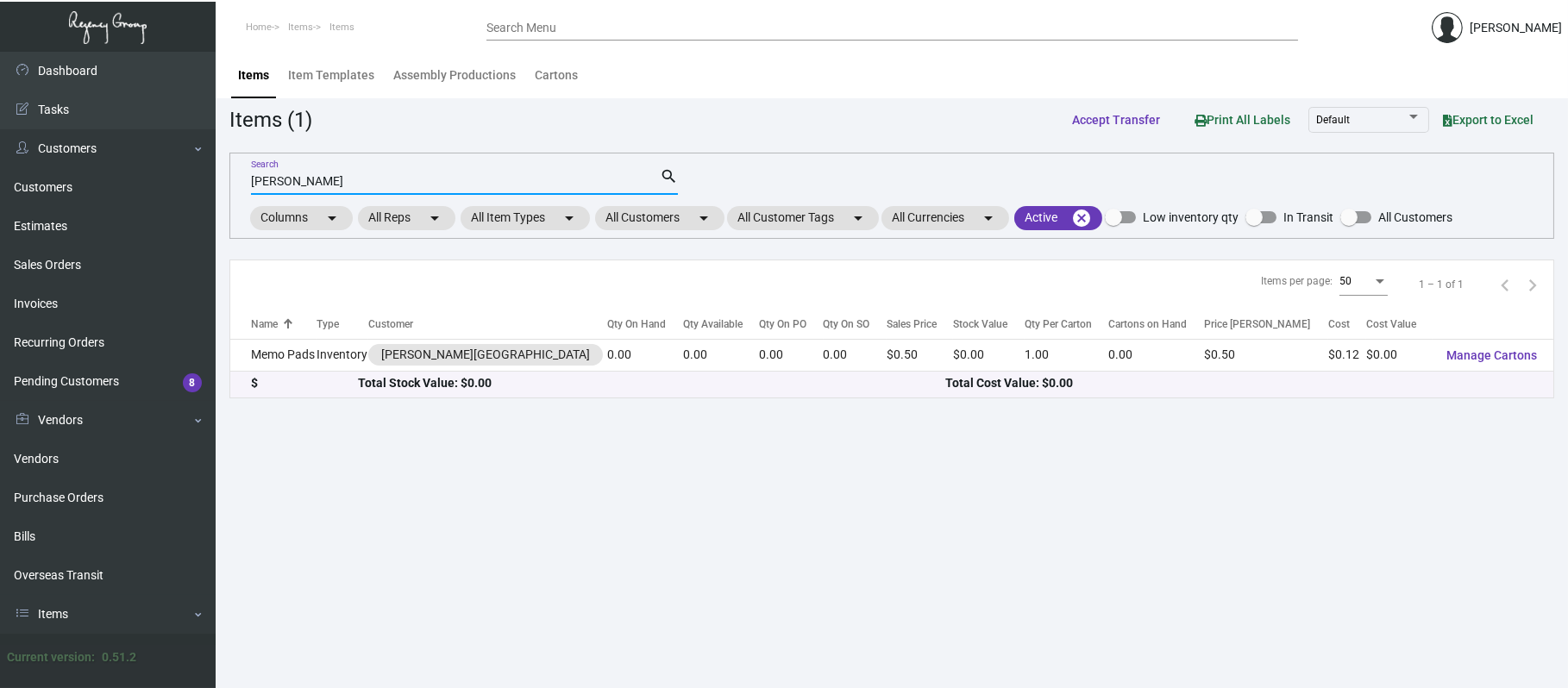
click at [457, 184] on input "[PERSON_NAME]" at bounding box center [456, 182] width 409 height 14
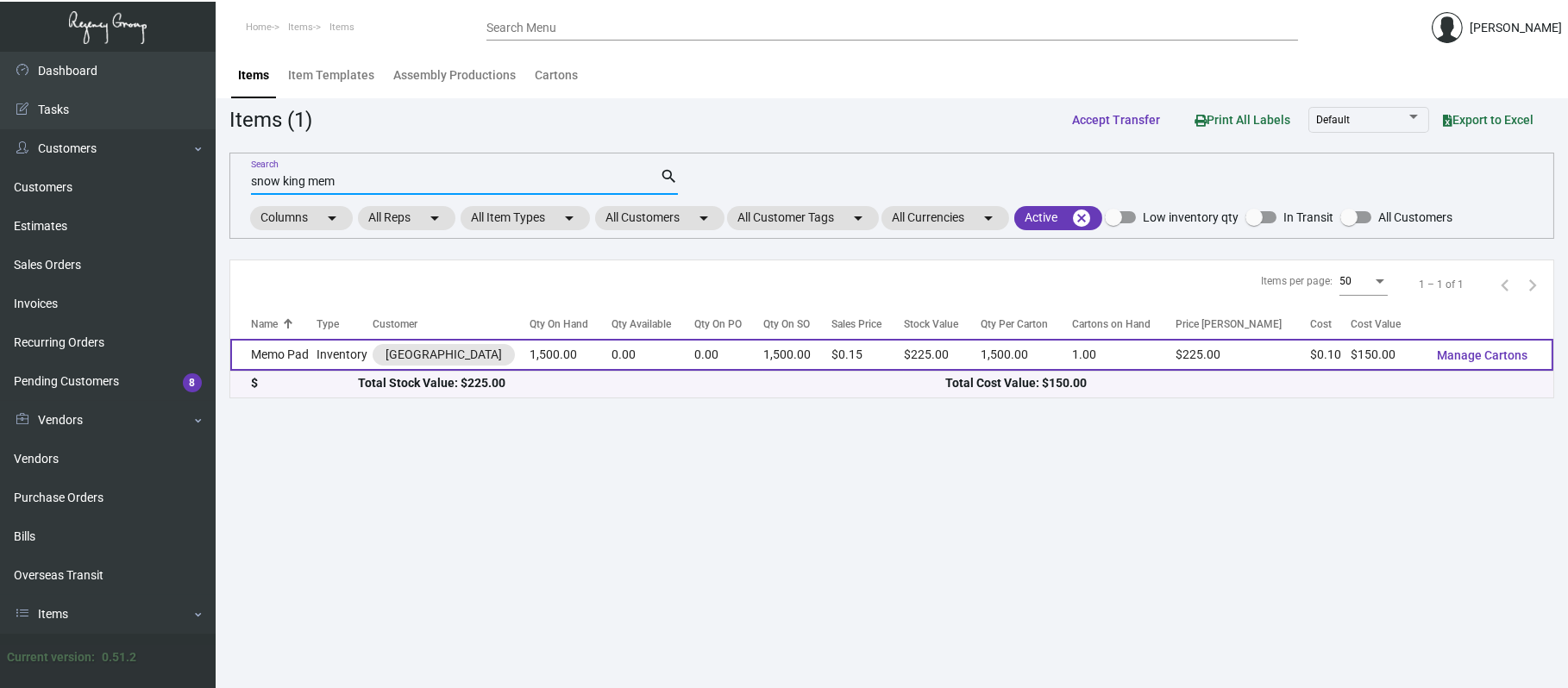
type input "snow king mem"
click at [307, 348] on td "Memo Pad" at bounding box center [273, 355] width 87 height 31
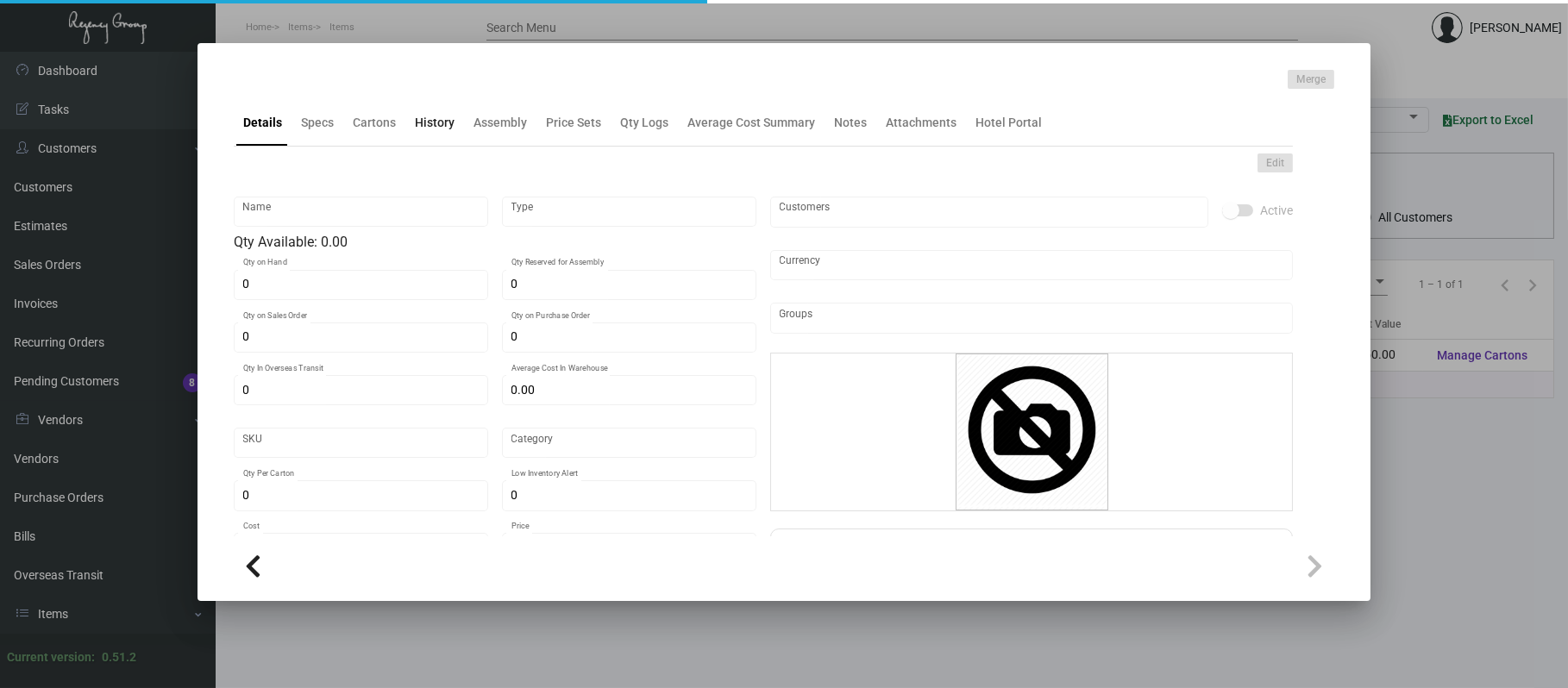
click at [425, 116] on div "History" at bounding box center [434, 122] width 39 height 18
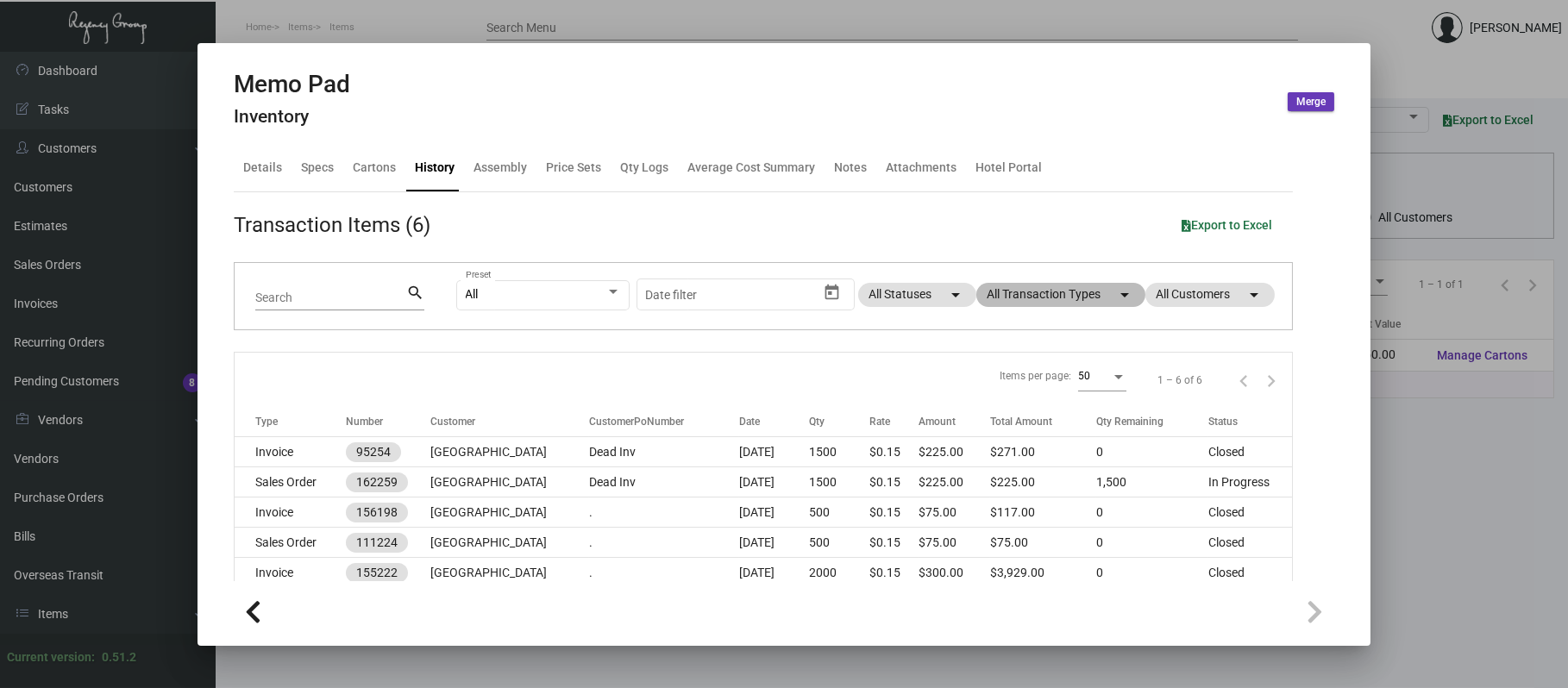
click at [1053, 300] on mat-chip "All Transaction Types arrow_drop_down" at bounding box center [1061, 295] width 169 height 24
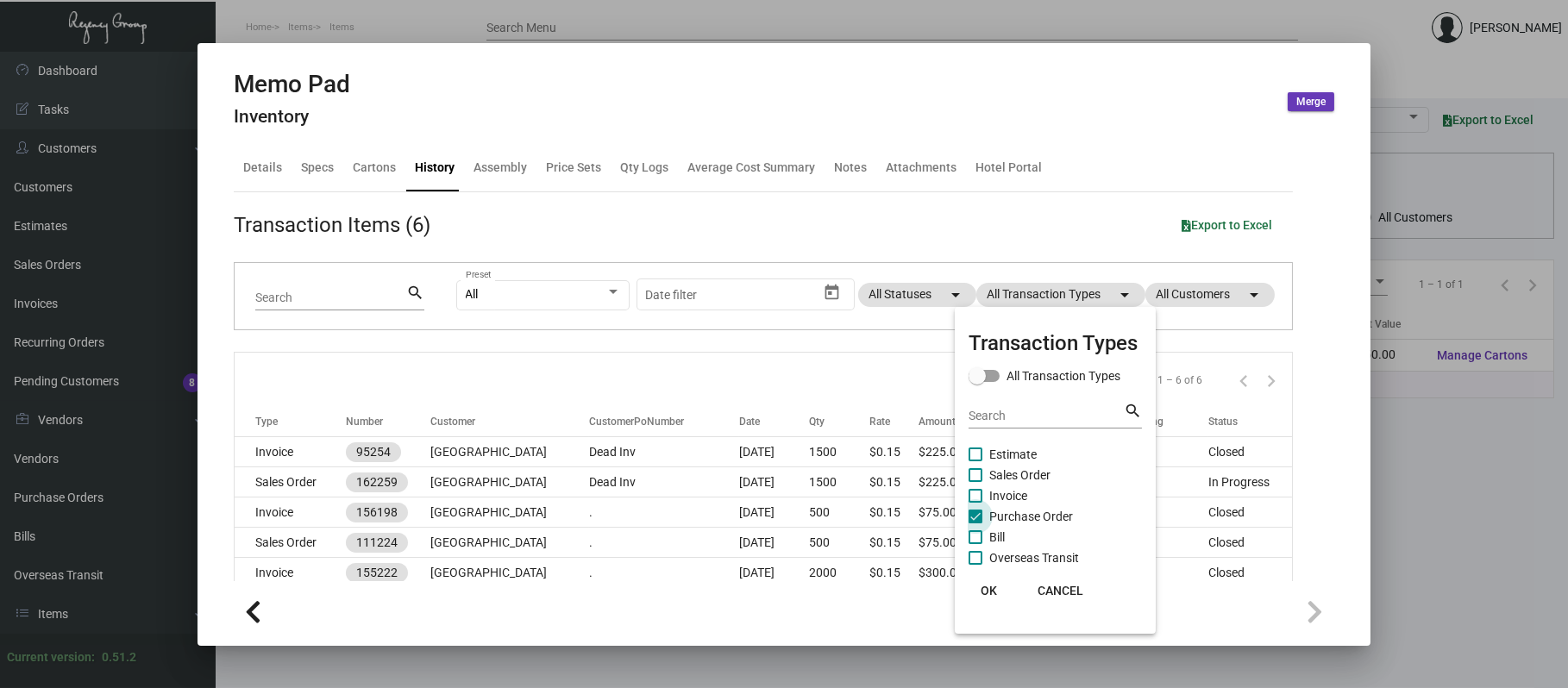
click at [1019, 506] on span "Purchase Order" at bounding box center [1031, 517] width 84 height 21
click at [976, 524] on input "Purchase Order" at bounding box center [975, 524] width 1 height 1
click at [1019, 506] on span "Purchase Order" at bounding box center [1031, 517] width 84 height 21
click at [976, 524] on input "Purchase Order" at bounding box center [975, 524] width 1 height 1
checkbox input "true"
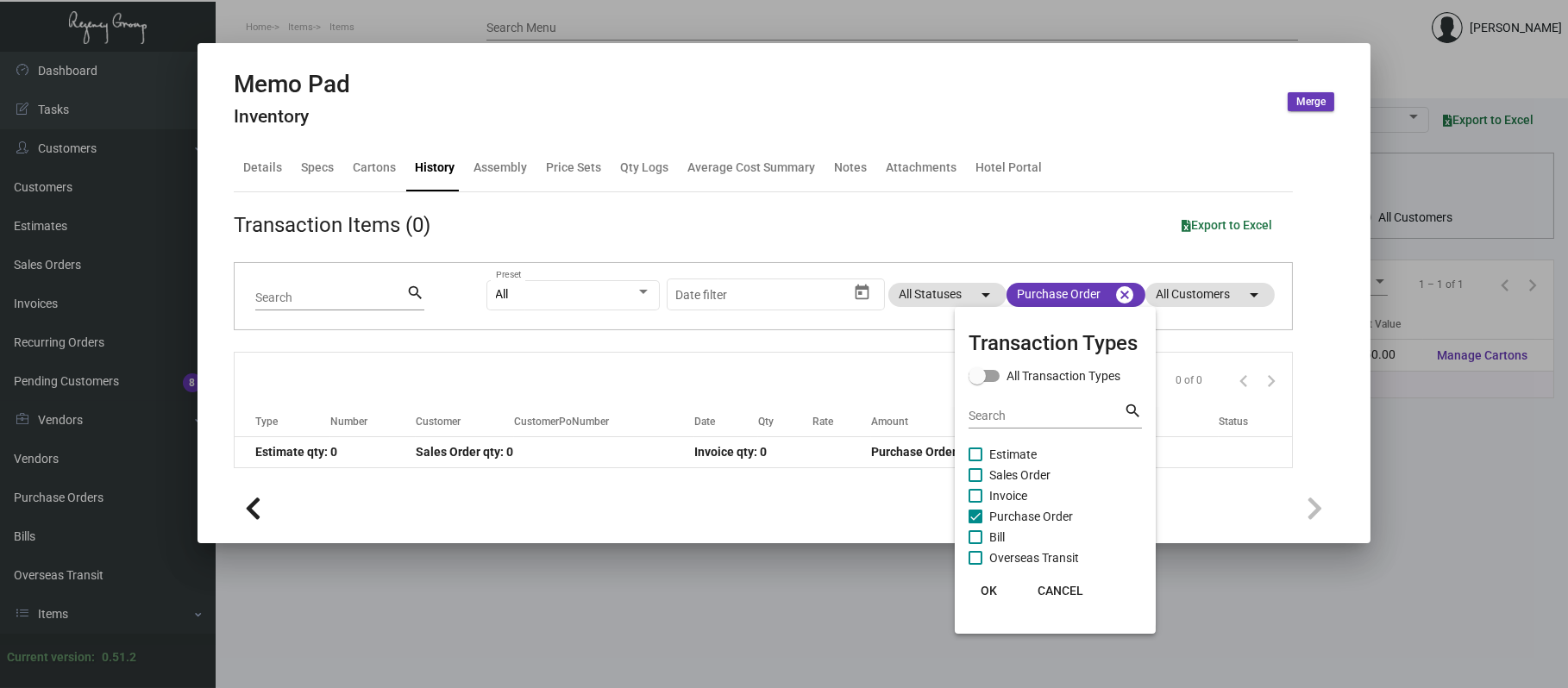
click at [704, 345] on div at bounding box center [784, 344] width 1568 height 688
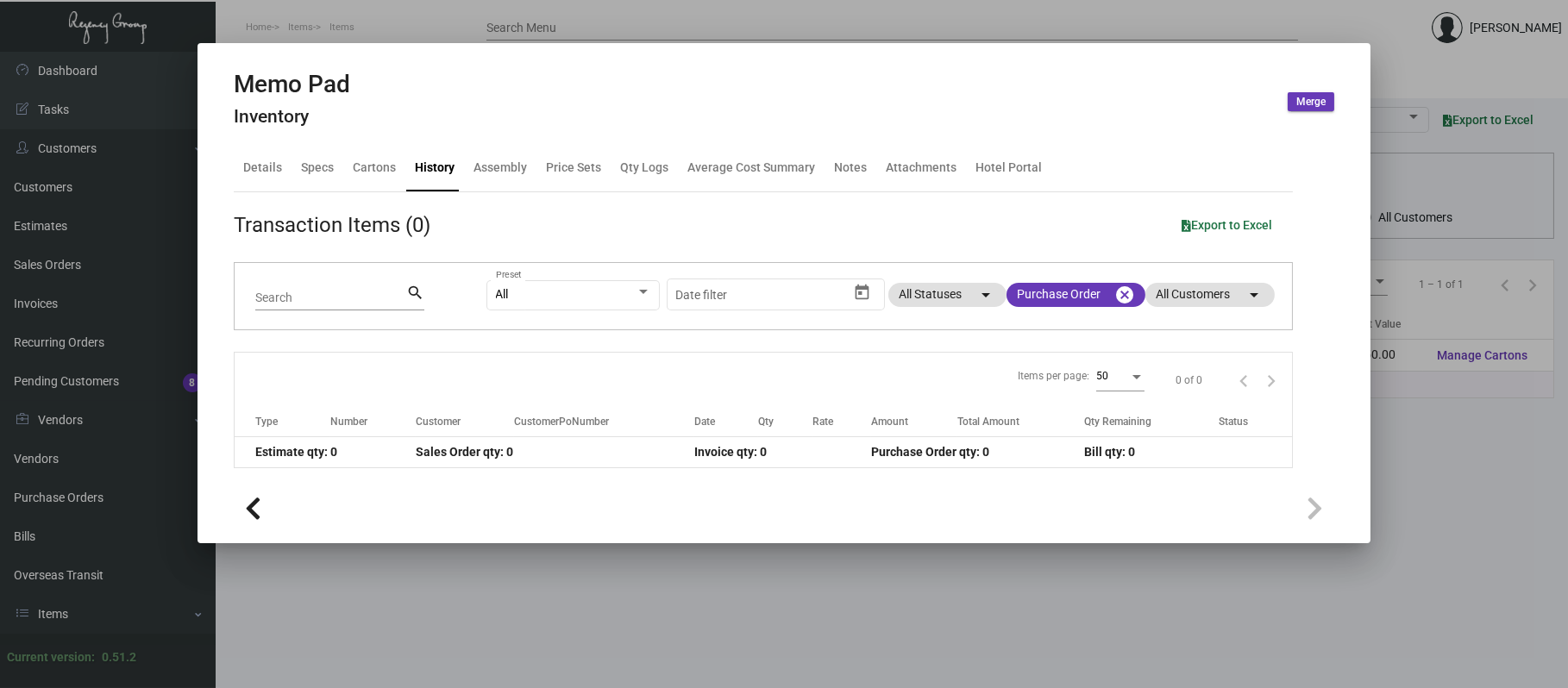
click at [239, 23] on div at bounding box center [784, 344] width 1568 height 688
